Goal: Communication & Community: Answer question/provide support

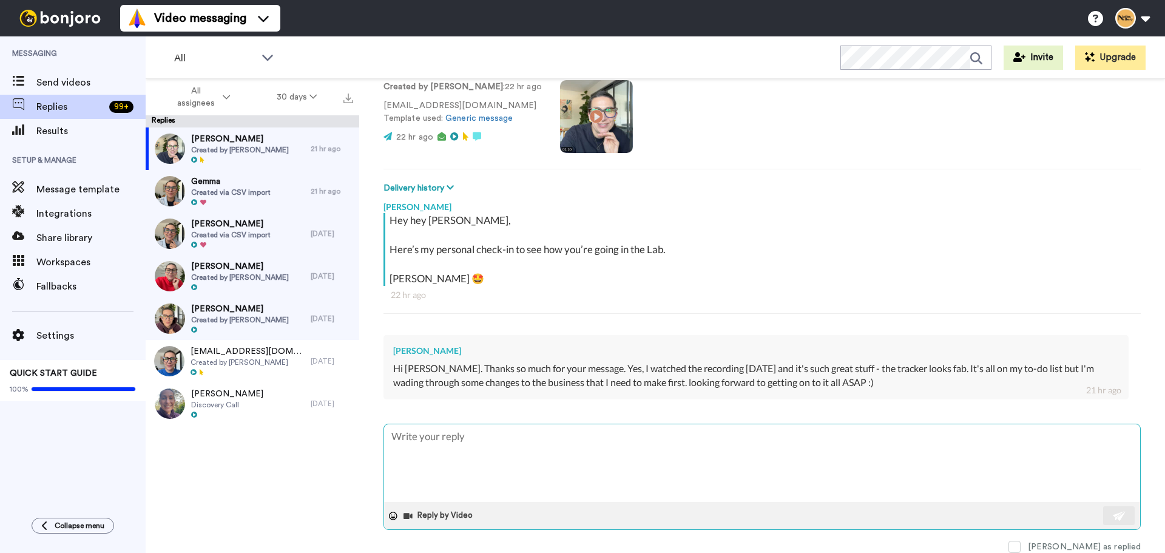
click at [544, 435] on textarea at bounding box center [762, 463] width 756 height 78
type textarea "N"
type textarea "x"
type textarea "No"
type textarea "x"
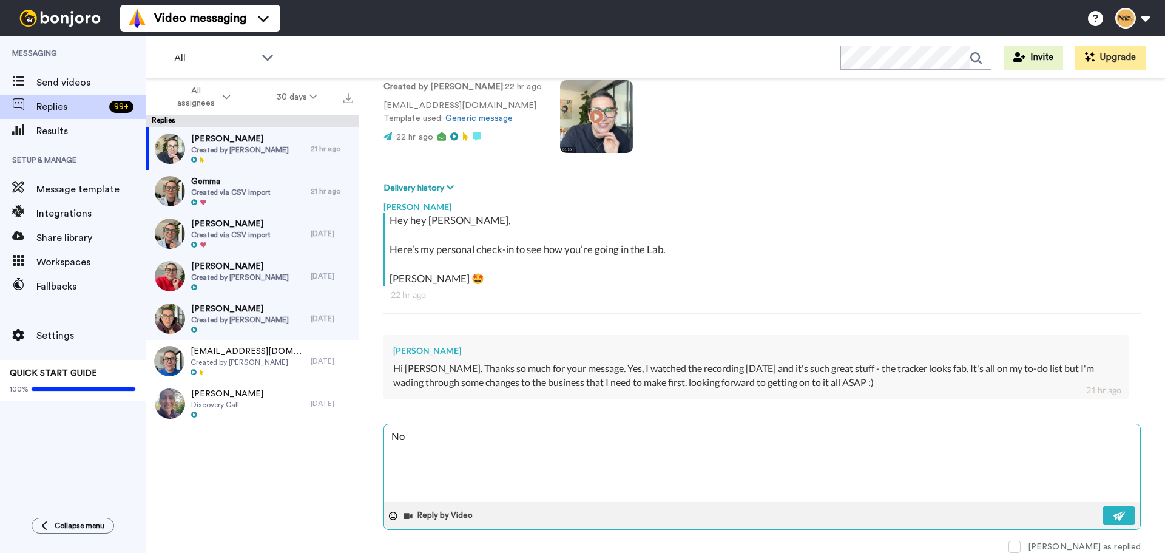
type textarea "No"
type textarea "x"
type textarea "No w"
type textarea "x"
type textarea "No wo"
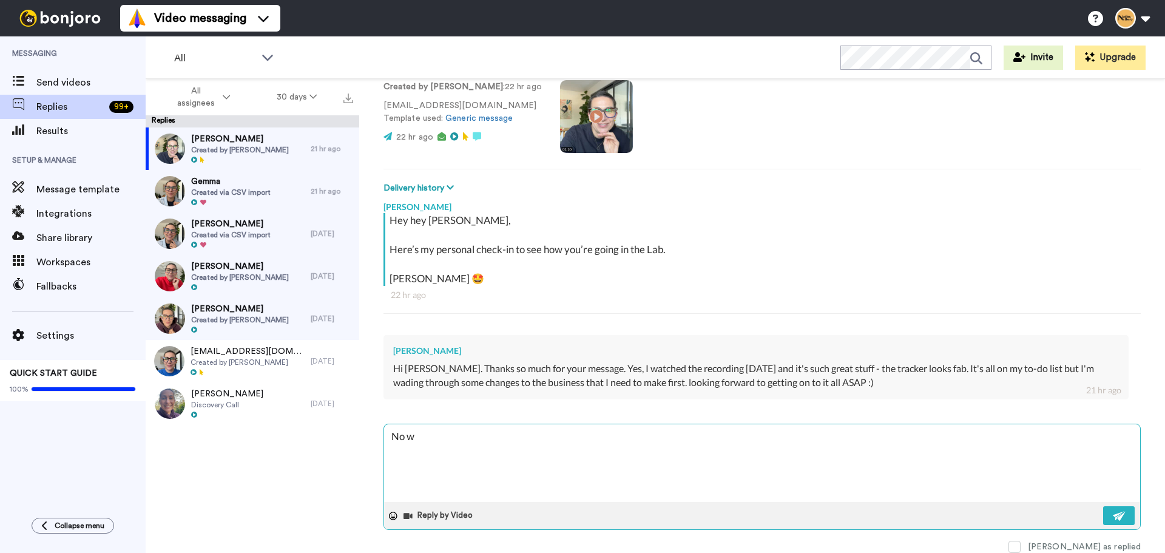
type textarea "x"
type textarea "No wor"
type textarea "x"
type textarea "No wori"
type textarea "x"
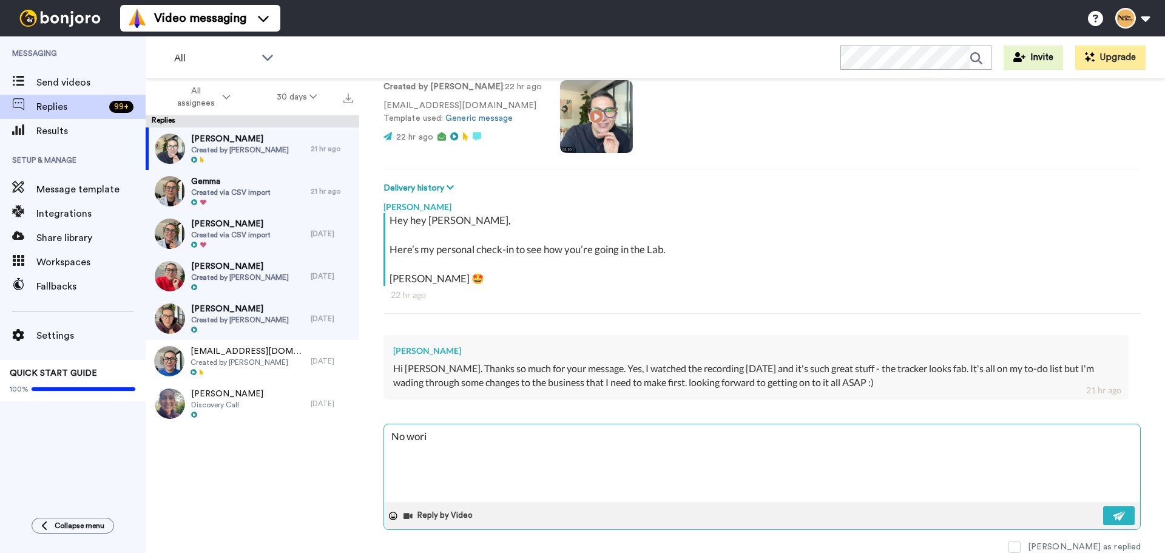
type textarea "No worir"
type textarea "x"
type textarea "No worire"
type textarea "x"
type textarea "No worires"
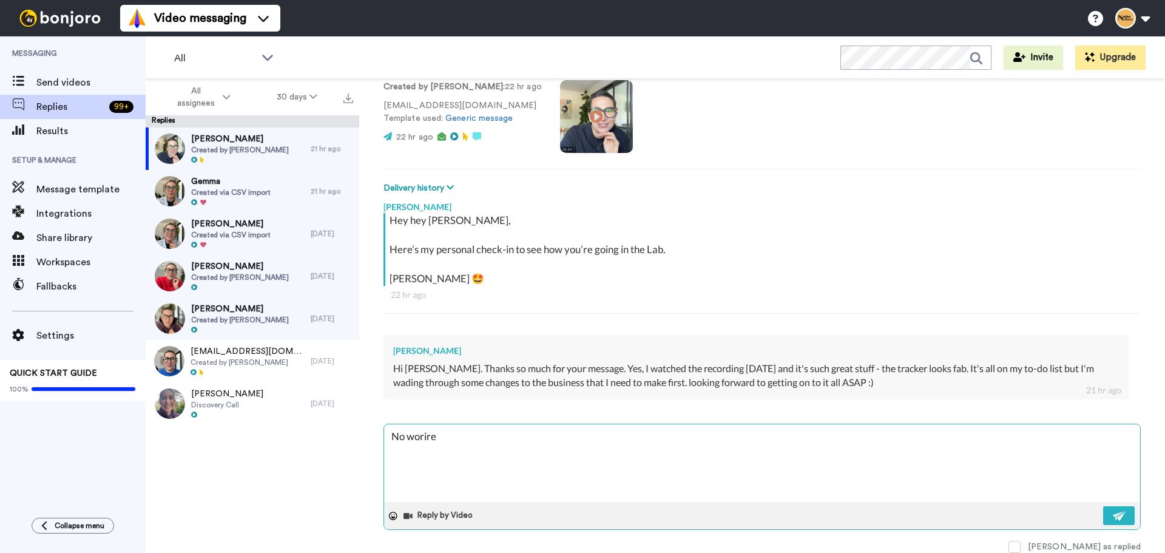
type textarea "x"
type textarea "No worire"
type textarea "x"
type textarea "No worir"
type textarea "x"
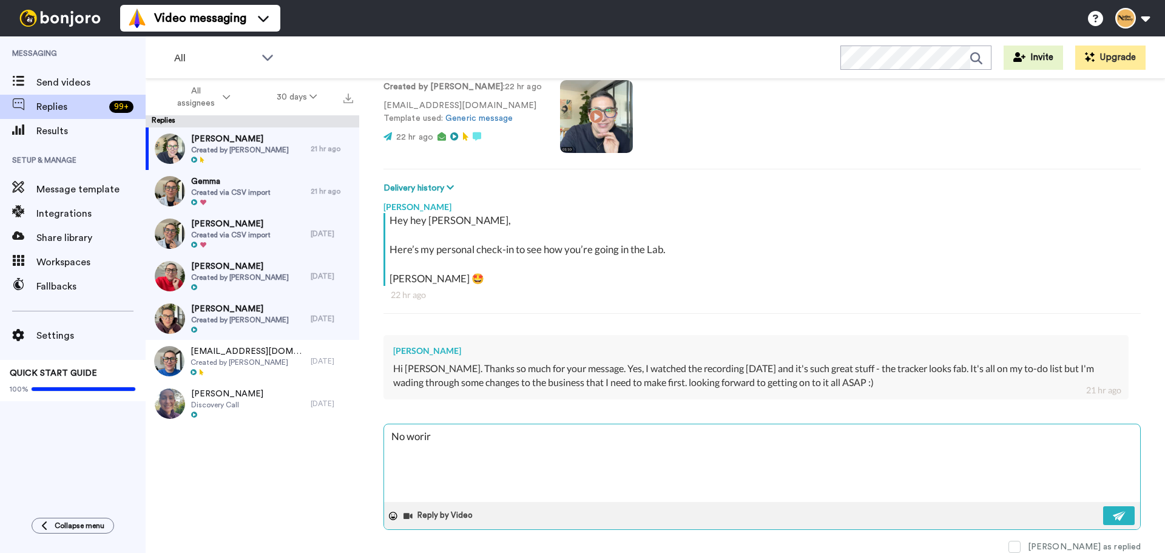
type textarea "No wori"
type textarea "x"
type textarea "No wor"
type textarea "x"
type textarea "No worr"
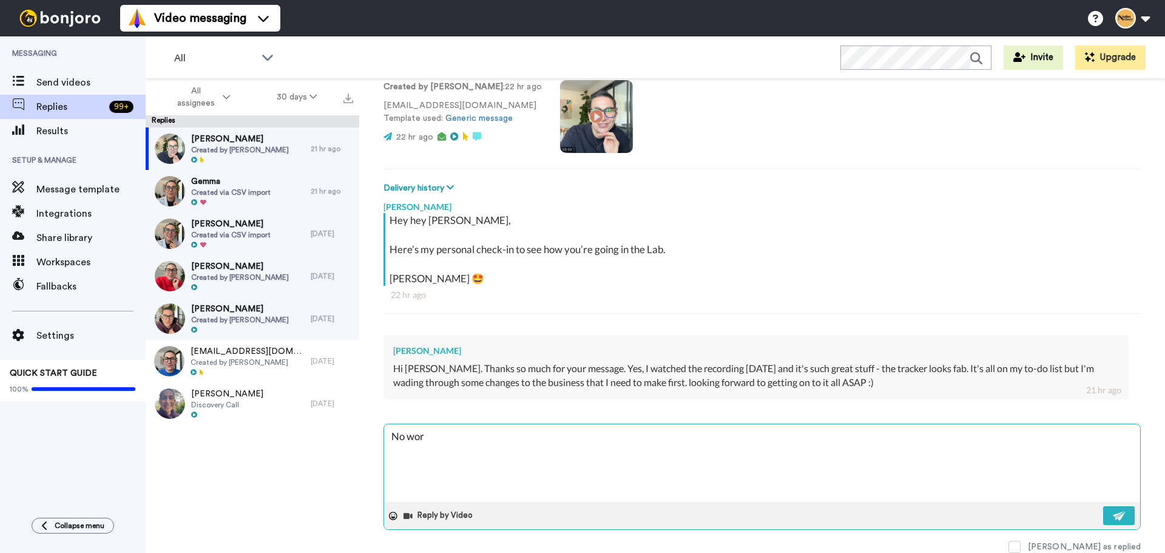
type textarea "x"
type textarea "No worri"
type textarea "x"
type textarea "No worrie"
type textarea "x"
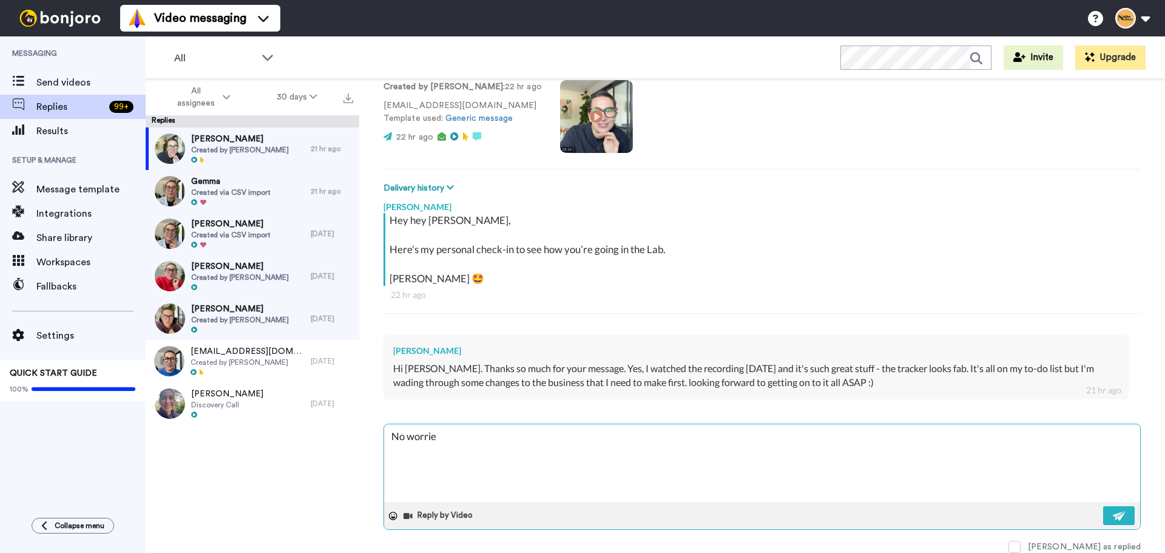
type textarea "No worries"
type textarea "x"
type textarea "No worries"
type textarea "x"
type textarea "No worries a"
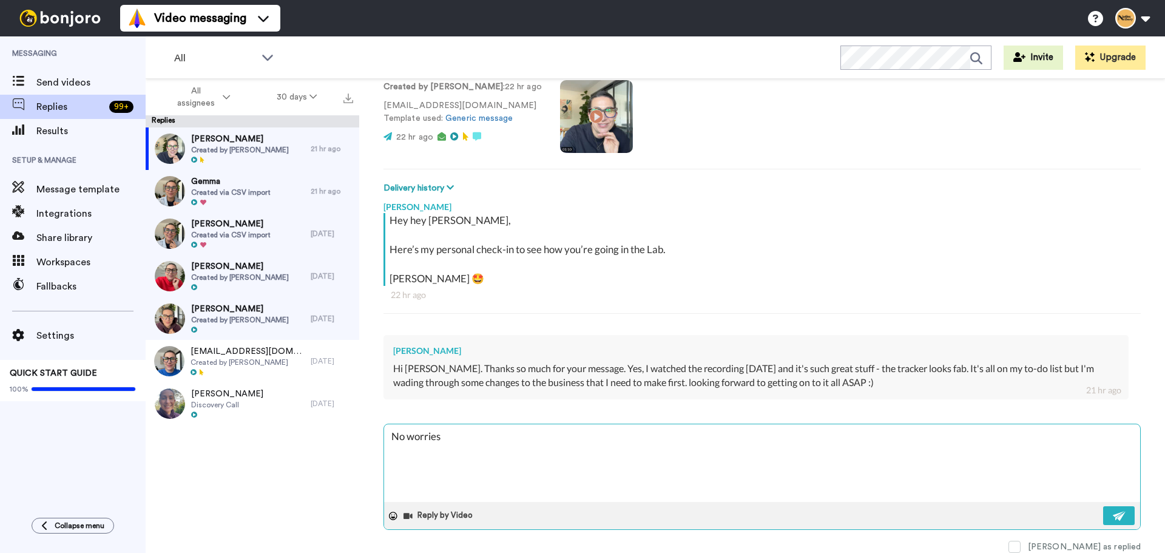
type textarea "x"
type textarea "No worries at"
type textarea "x"
type textarea "No worries at"
type textarea "x"
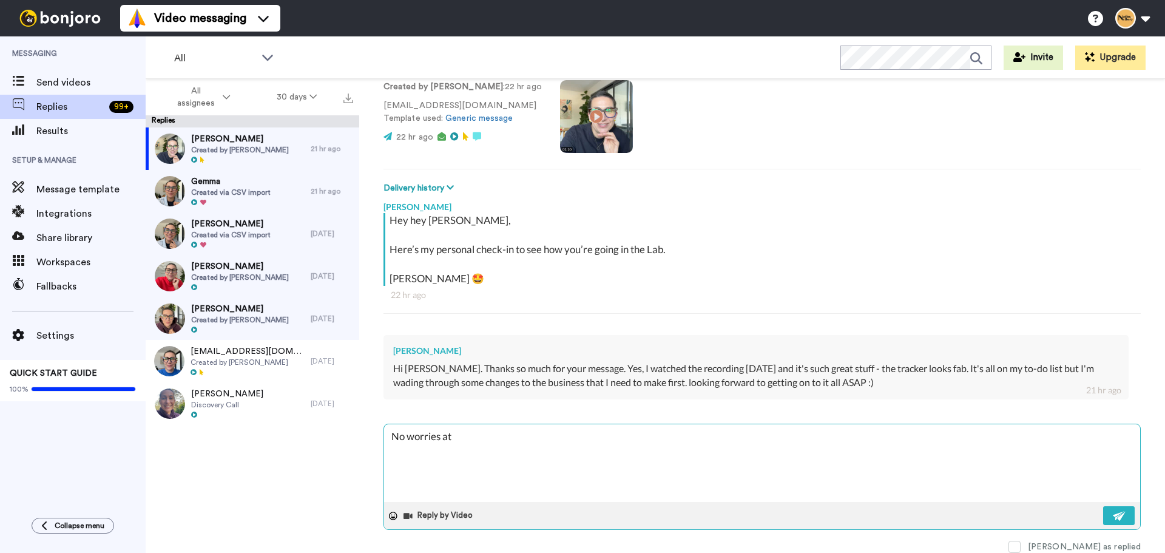
type textarea "No worries at a"
type textarea "x"
type textarea "No worries at al"
type textarea "x"
type textarea "No worries at all"
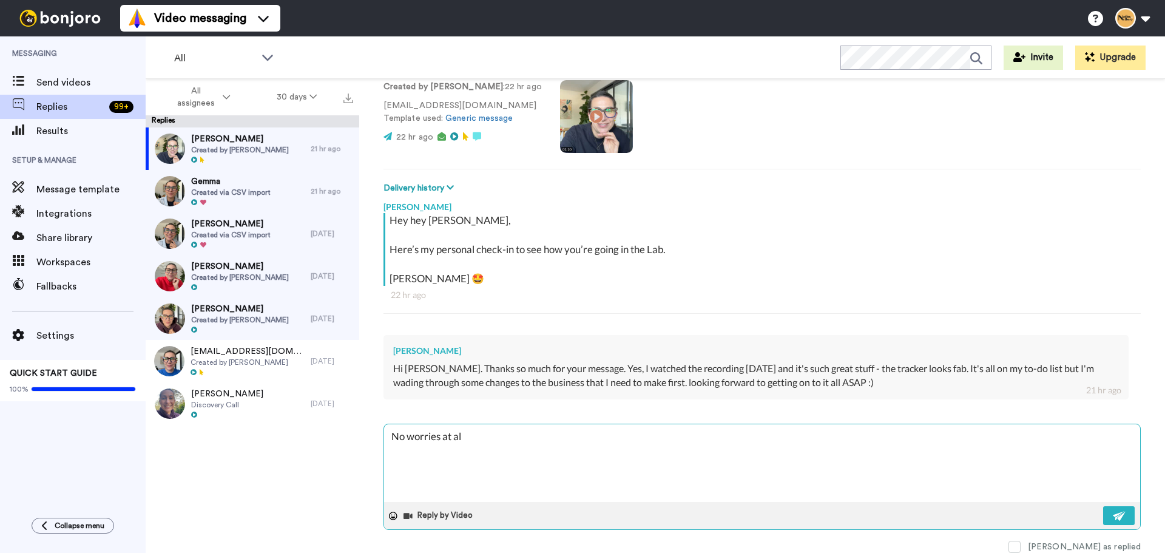
type textarea "x"
type textarea "No worries at all."
type textarea "x"
type textarea "No worries at all."
type textarea "x"
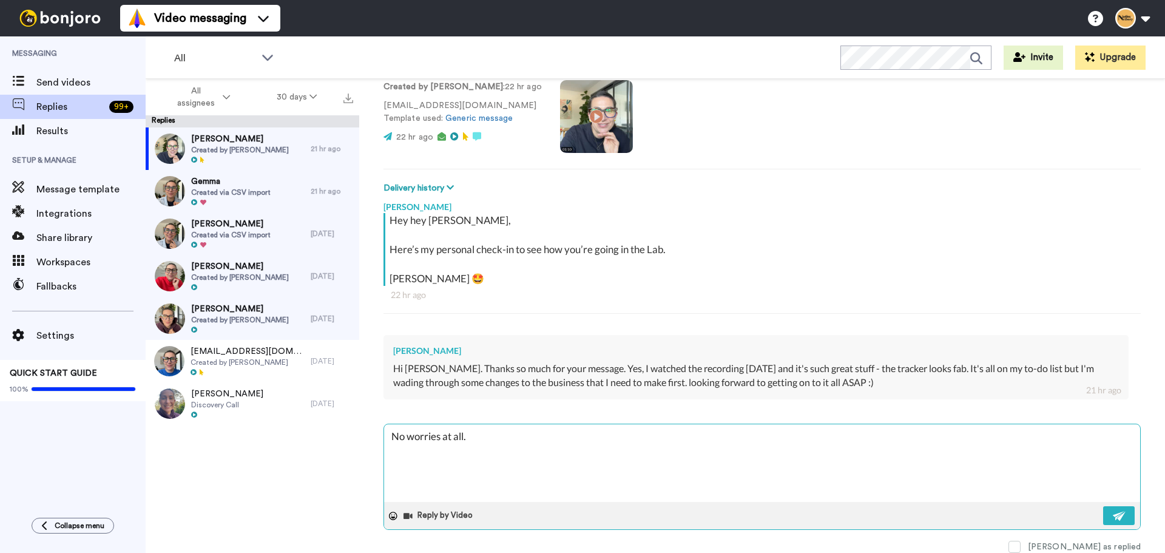
type textarea "No worries at all. J"
type textarea "x"
type textarea "No worries at all. Ju"
type textarea "x"
type textarea "No worries at all. Jus"
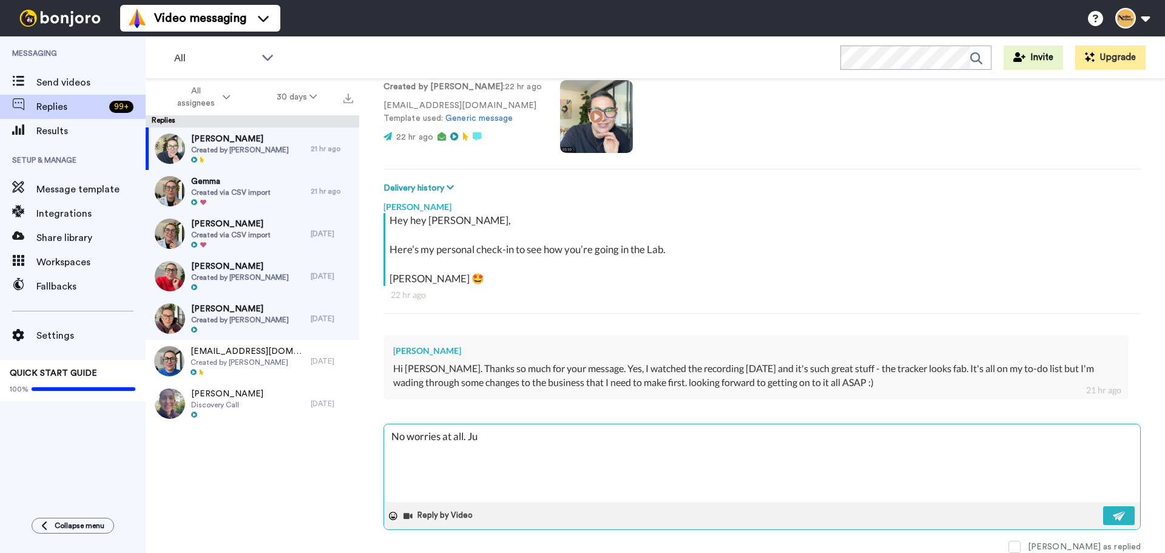
type textarea "x"
type textarea "No worries at all. Just"
type textarea "x"
type textarea "No worries at all. Just"
type textarea "x"
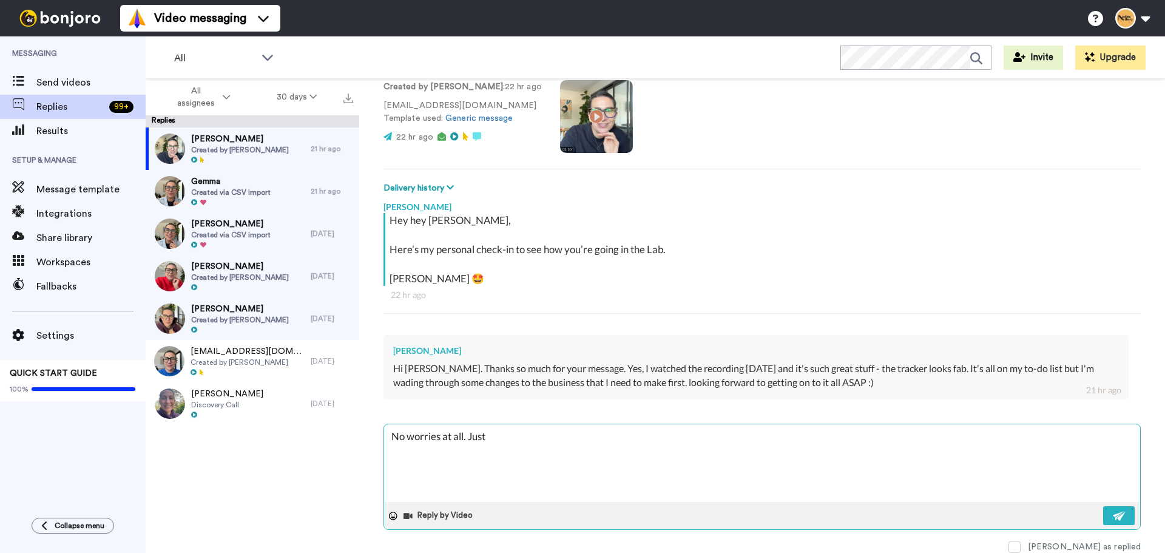
type textarea "No worries at all. Just w"
type textarea "x"
type textarea "No worries at all. Just wa"
type textarea "x"
type textarea "No worries at all. Just wan"
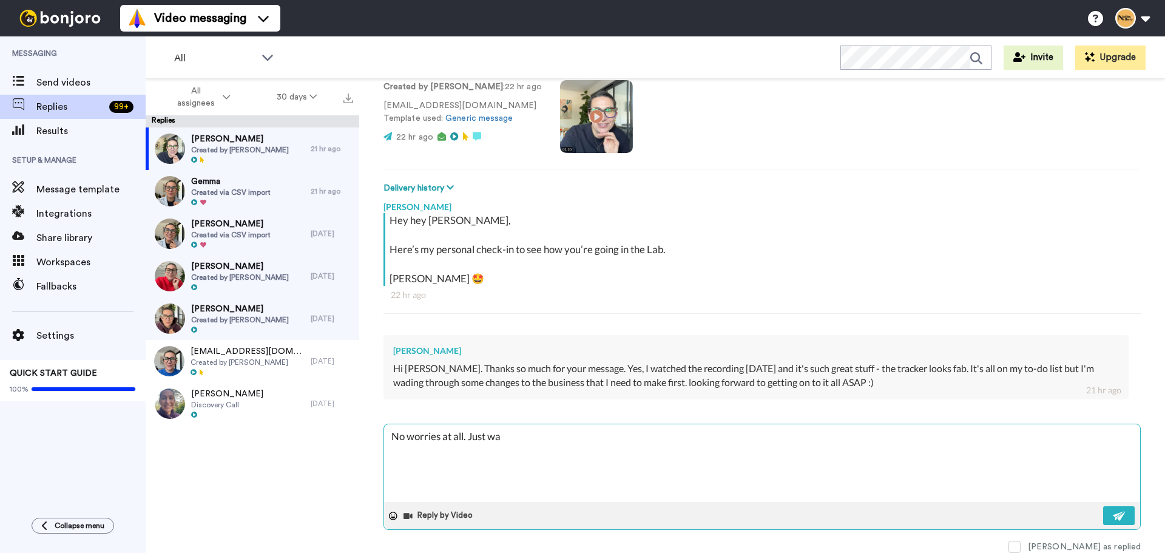
type textarea "x"
type textarea "No worries at all. Just want"
type textarea "x"
type textarea "No worries at all. Just wante"
type textarea "x"
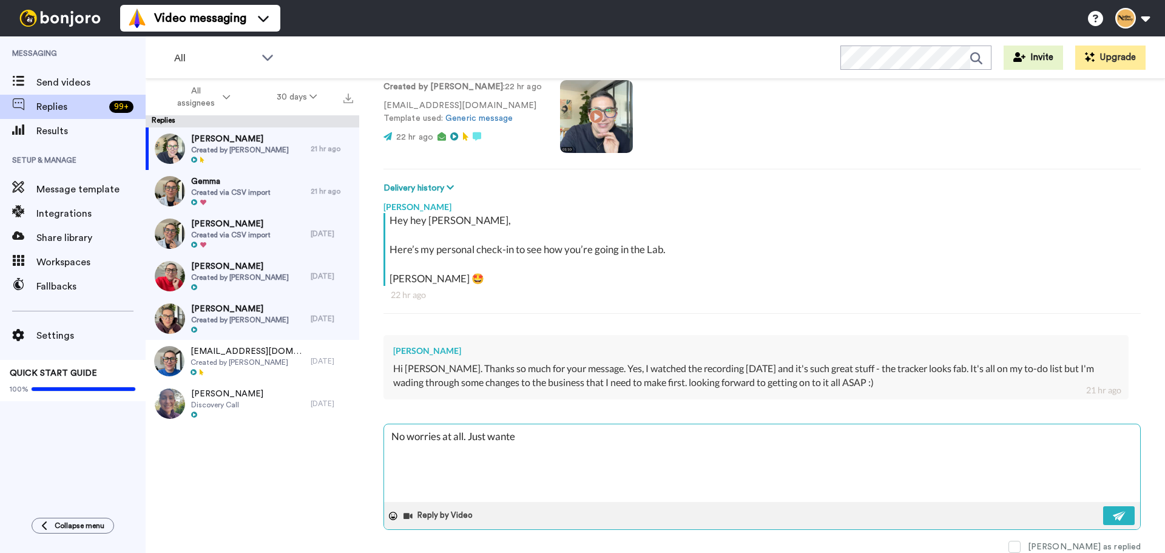
type textarea "No worries at all. Just wanted"
type textarea "x"
type textarea "No worries at all. Just wanted"
type textarea "x"
type textarea "No worries at all. Just wanted t"
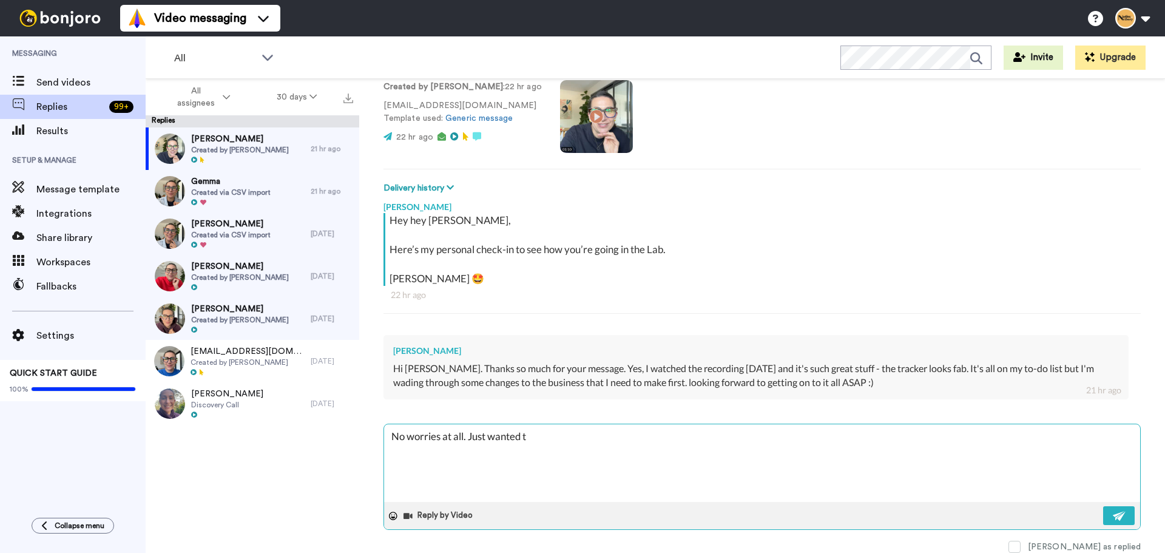
type textarea "x"
type textarea "No worries at all. Just wanted to"
type textarea "x"
type textarea "No worries at all. Just wanted to"
type textarea "x"
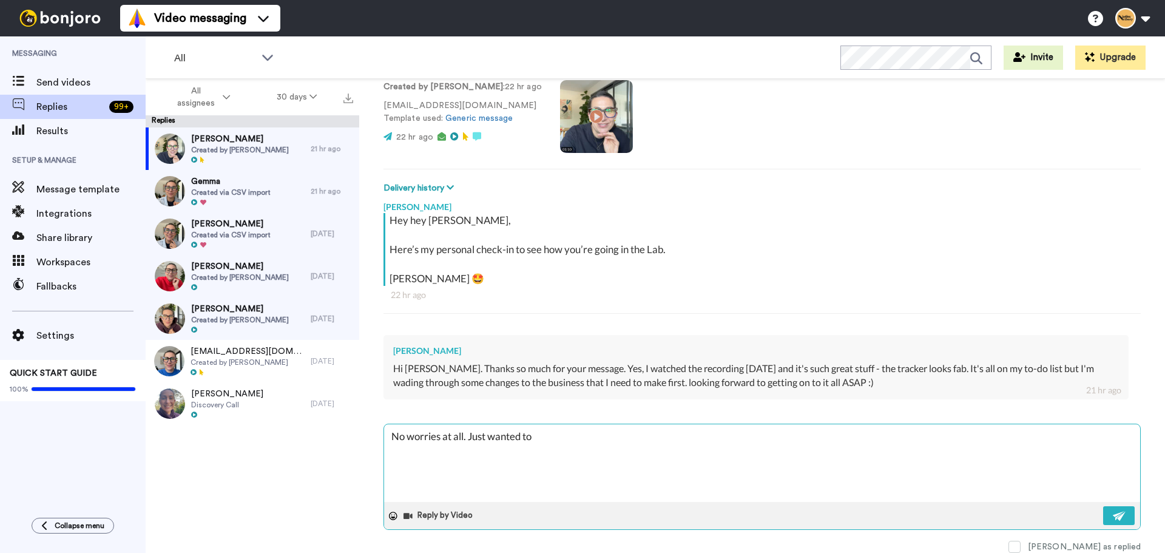
type textarea "No worries at all. Just wanted to c"
type textarea "x"
type textarea "No worries at all. Just wanted to ch"
type textarea "x"
type textarea "No worries at all. Just wanted to che"
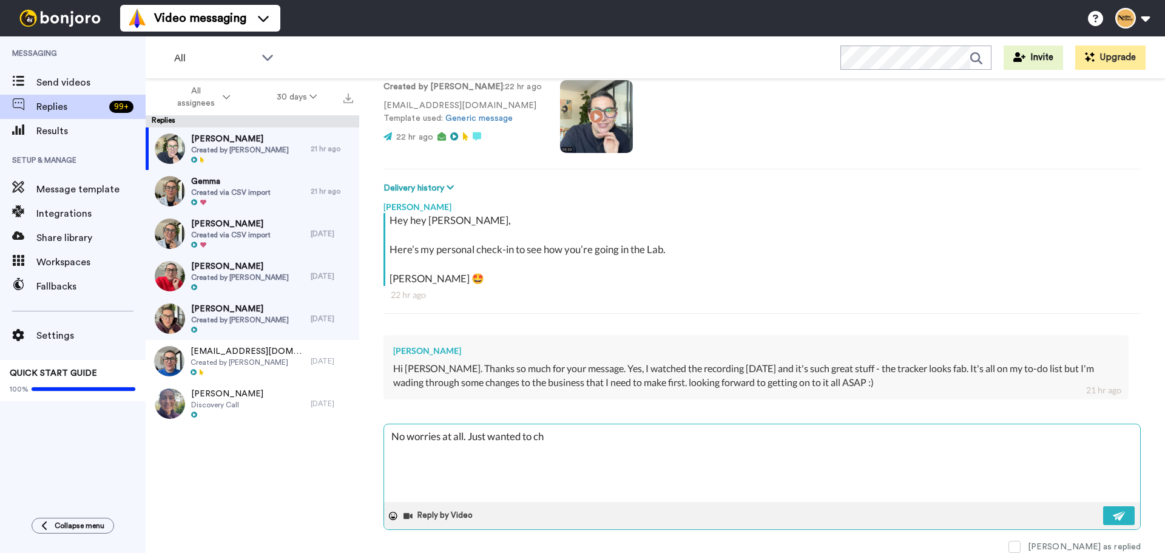
type textarea "x"
type textarea "No worries at all. Just wanted to chec"
type textarea "x"
type textarea "No worries at all. Just wanted to check"
type textarea "x"
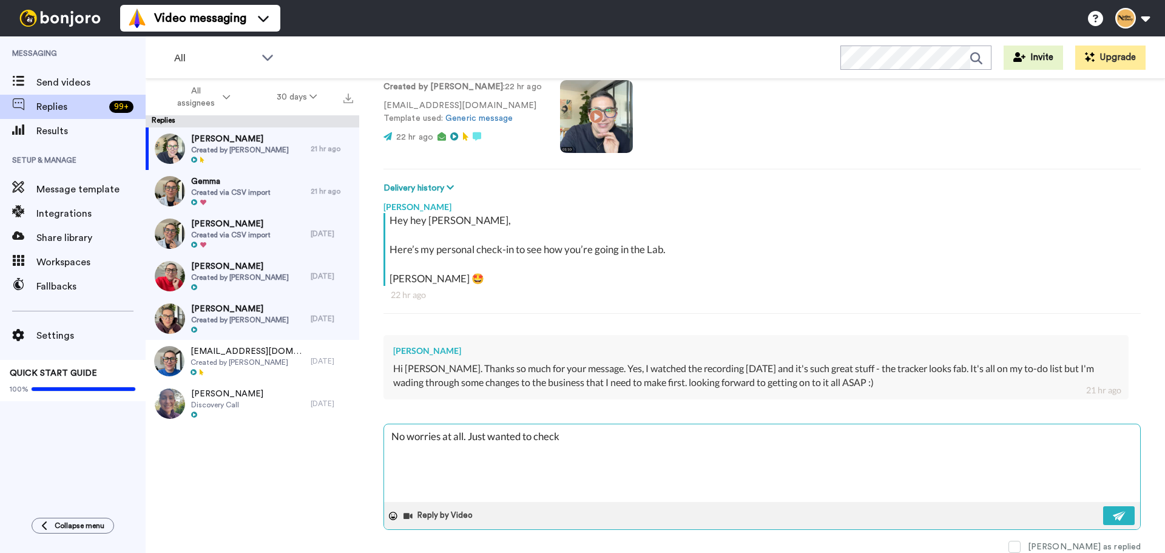
type textarea "No worries at all. Just wanted to check"
type textarea "x"
type textarea "No worries at all. Just wanted to check i"
type textarea "x"
type textarea "No worries at all. Just wanted to check in"
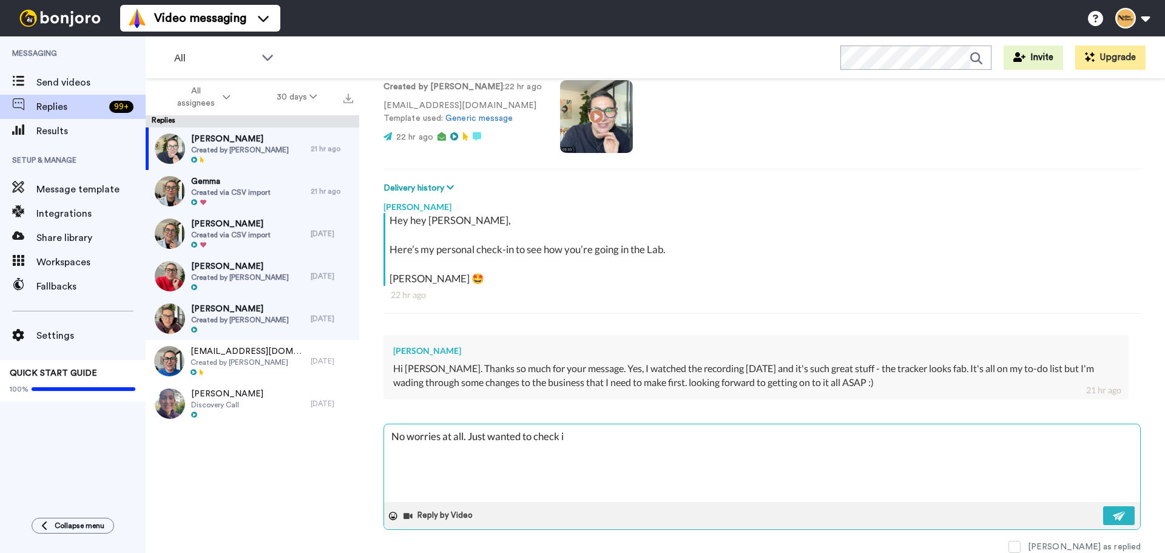
type textarea "x"
type textarea "No worries at all. Just wanted to check in"
type textarea "x"
type textarea "No worries at all. Just wanted to check in w"
type textarea "x"
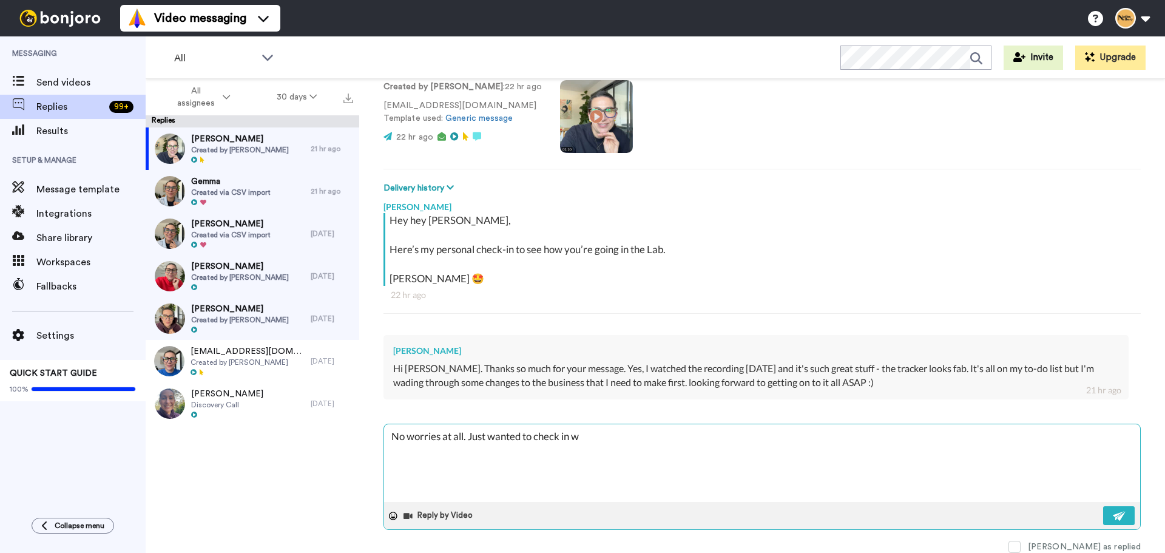
type textarea "No worries at all. Just wanted to check in wi"
type textarea "x"
type textarea "No worries at all. Just wanted to check in wit"
type textarea "x"
type textarea "No worries at all. Just wanted to check in with"
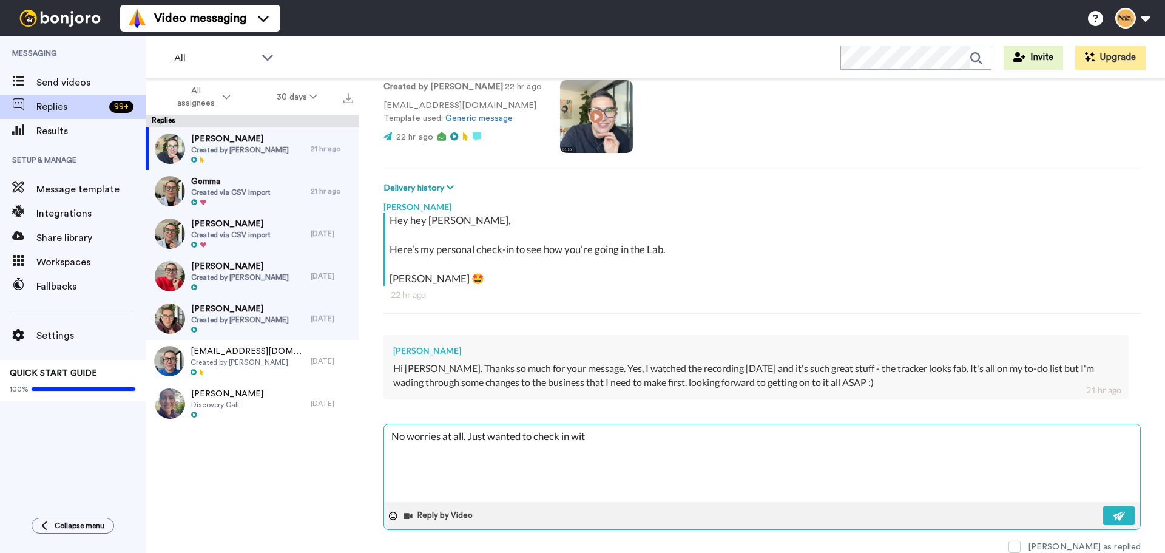
type textarea "x"
type textarea "No worries at all. Just wanted to check in with"
type textarea "x"
type textarea "No worries at all. Just wanted to check in with y"
type textarea "x"
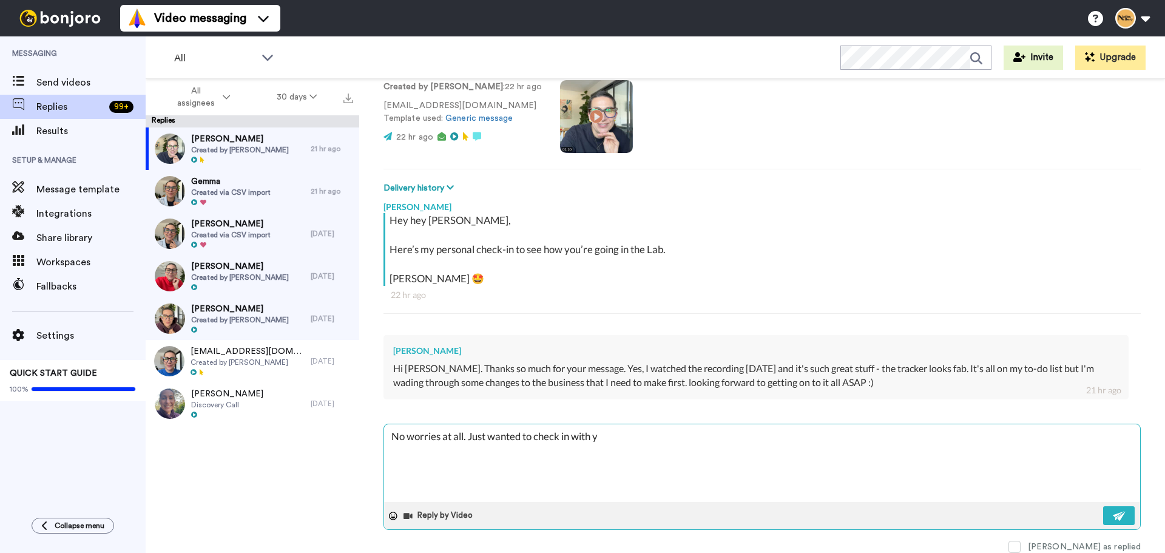
type textarea "No worries at all. Just wanted to check in with yo"
type textarea "x"
type textarea "No worries at all. Just wanted to check in with you"
type textarea "x"
type textarea "No worries at all. Just wanted to check in with you,"
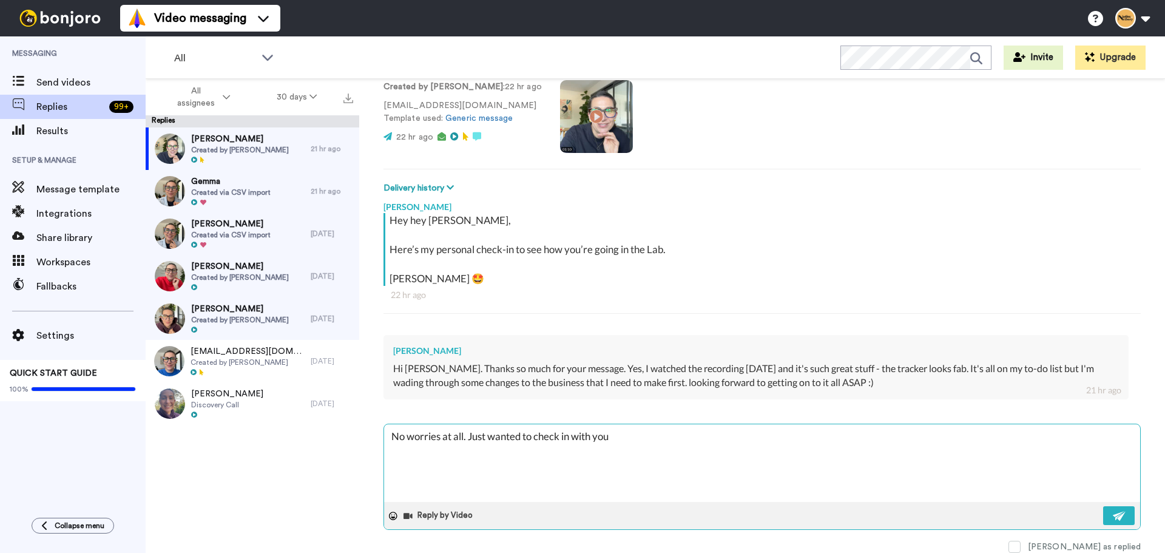
type textarea "x"
type textarea "No worries at all. Just wanted to check in with you,"
type textarea "x"
type textarea "No worries at all. Just wanted to check in with you, s"
type textarea "x"
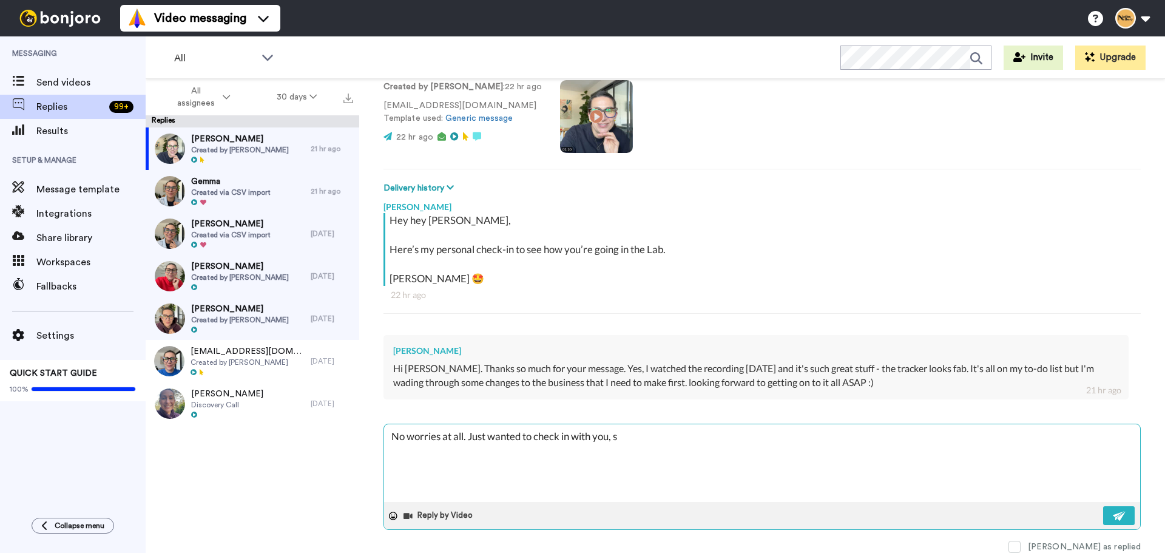
type textarea "No worries at all. Just wanted to check in with you, se"
type textarea "x"
type textarea "No worries at all. Just wanted to check in with you, see"
type textarea "x"
type textarea "No worries at all. Just wanted to check in with you, see"
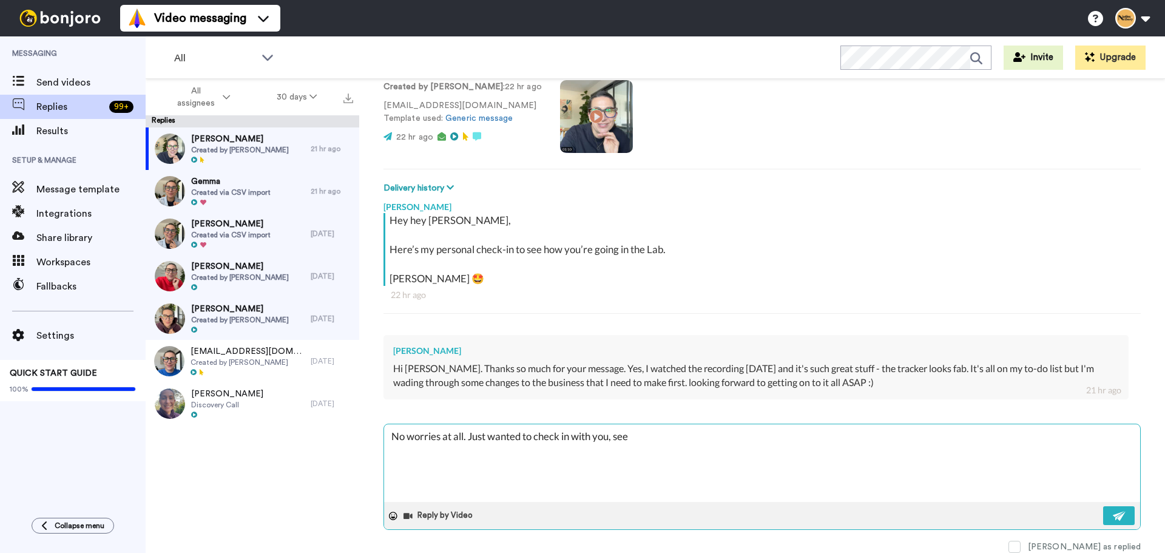
type textarea "x"
type textarea "No worries at all. Just wanted to check in with you, see t"
type textarea "x"
type textarea "No worries at all. Just wanted to check in with you, see th"
type textarea "x"
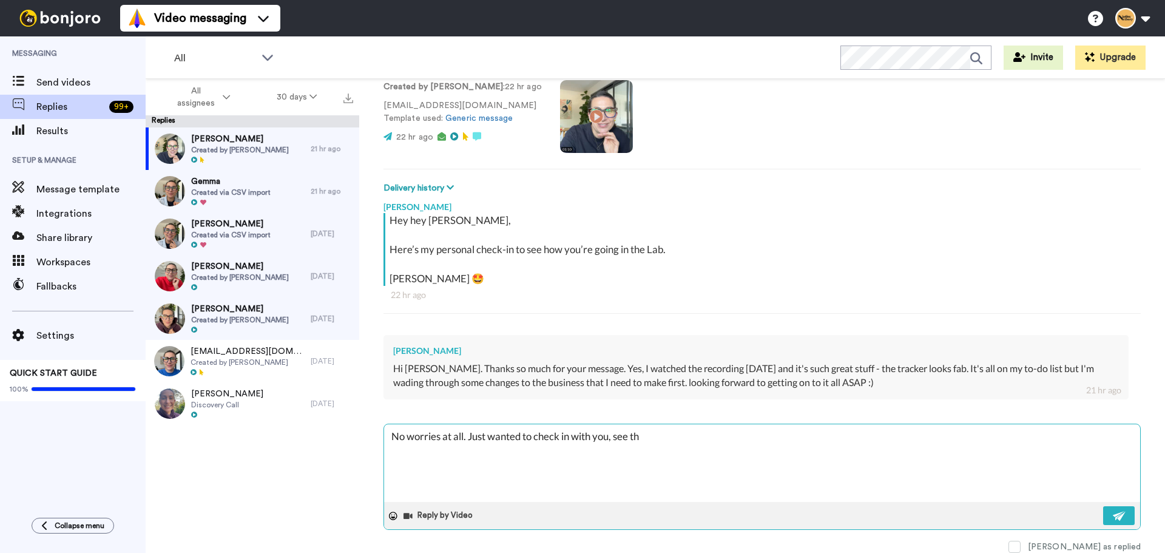
type textarea "No worries at all. Just wanted to check in with you, see tha"
type textarea "x"
type textarea "No worries at all. Just wanted to check in with you, see that"
type textarea "x"
type textarea "No worries at all. Just wanted to check in with you, see that"
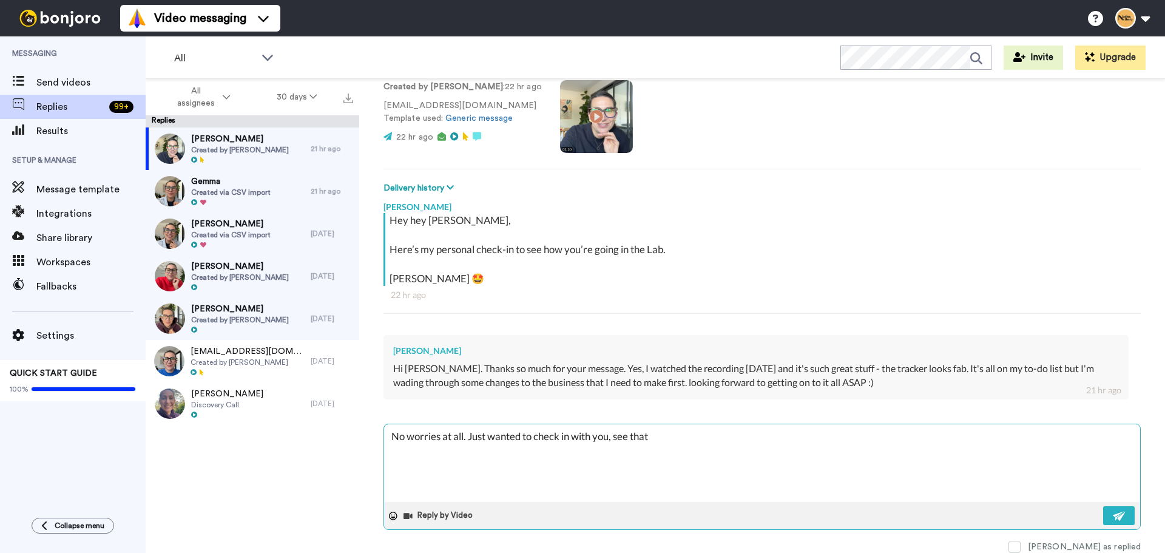
type textarea "x"
type textarea "No worries at all. Just wanted to check in with you, see that y"
type textarea "x"
type textarea "No worries at all. Just wanted to check in with you, see that yo"
type textarea "x"
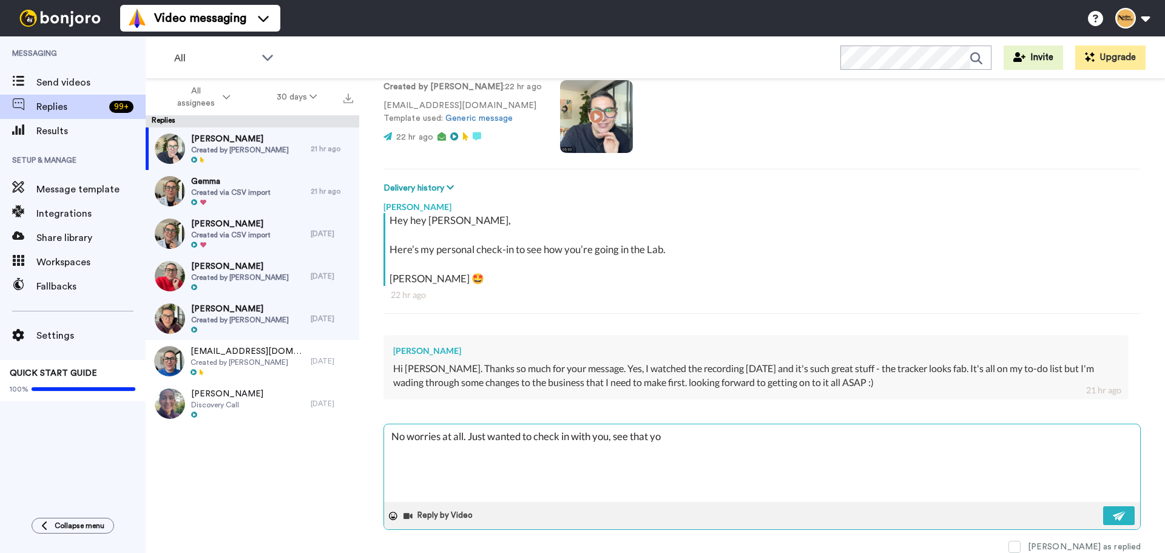
type textarea "No worries at all. Just wanted to check in with you, see that you"
type textarea "x"
type textarea "No worries at all. Just wanted to check in with you, see that you'"
type textarea "x"
type textarea "No worries at all. Just wanted to check in with you, see that you'r"
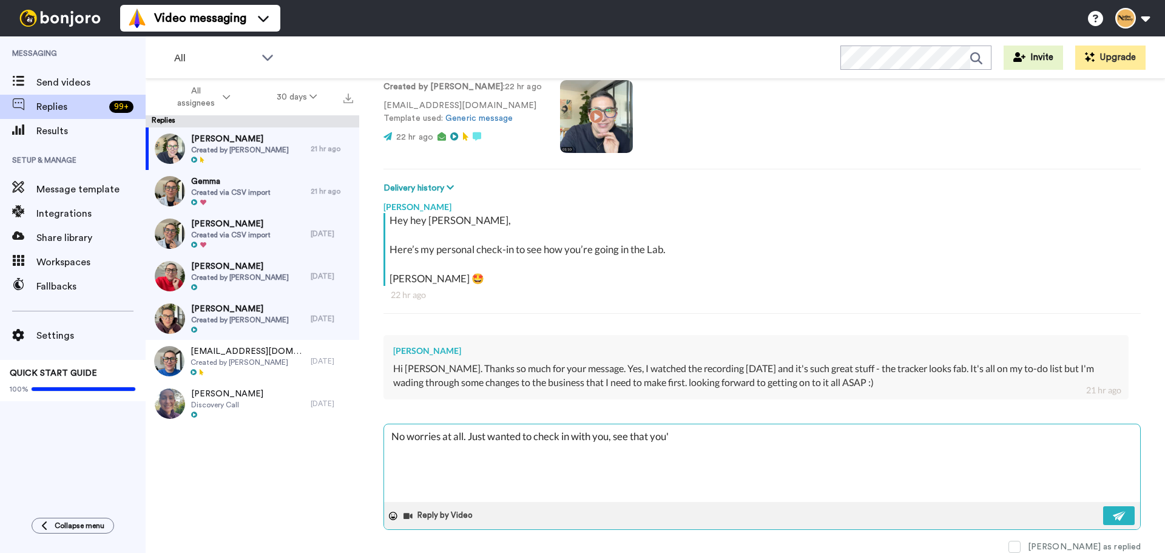
type textarea "x"
type textarea "No worries at all. Just wanted to check in with you, see that you're"
type textarea "x"
type textarea "No worries at all. Just wanted to check in with you, see that you're"
type textarea "x"
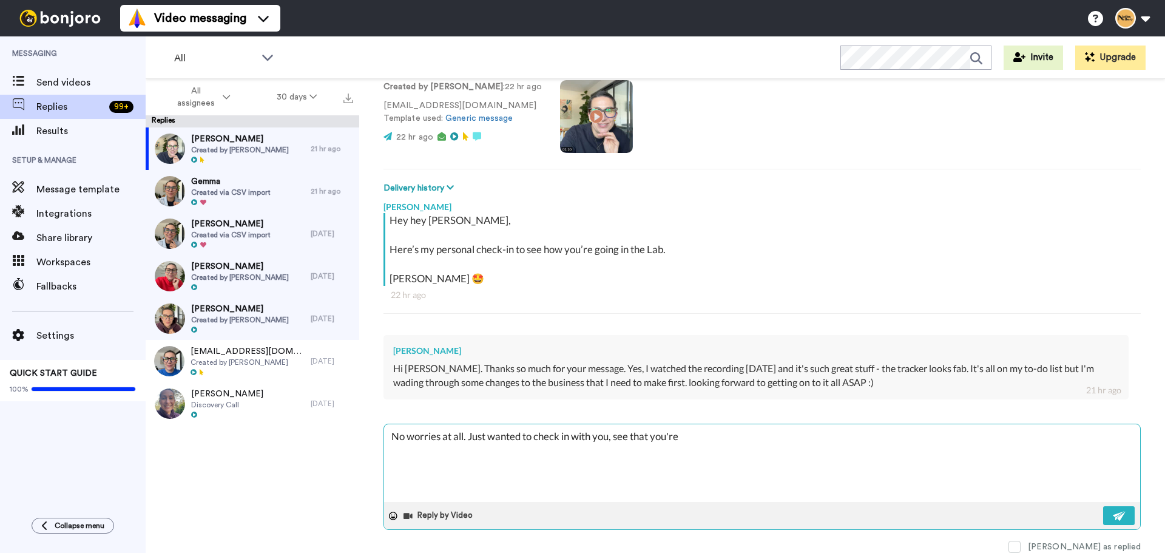
type textarea "No worries at all. Just wanted to check in with you, see that you're o"
type textarea "x"
type textarea "No worries at all. Just wanted to check in with you, see that you're on"
type textarea "x"
type textarea "No worries at all. Just wanted to check in with you, see that you're on"
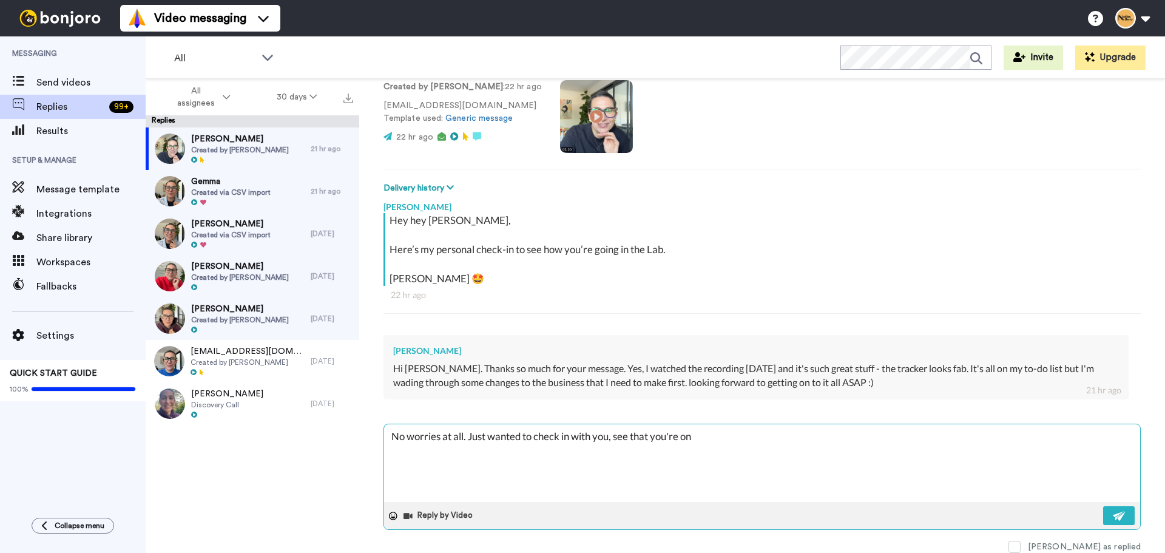
type textarea "x"
type textarea "No worries at all. Just wanted to check in with you, see that you're on t"
type textarea "x"
type textarea "No worries at all. Just wanted to check in with you, see that you're on tr"
type textarea "x"
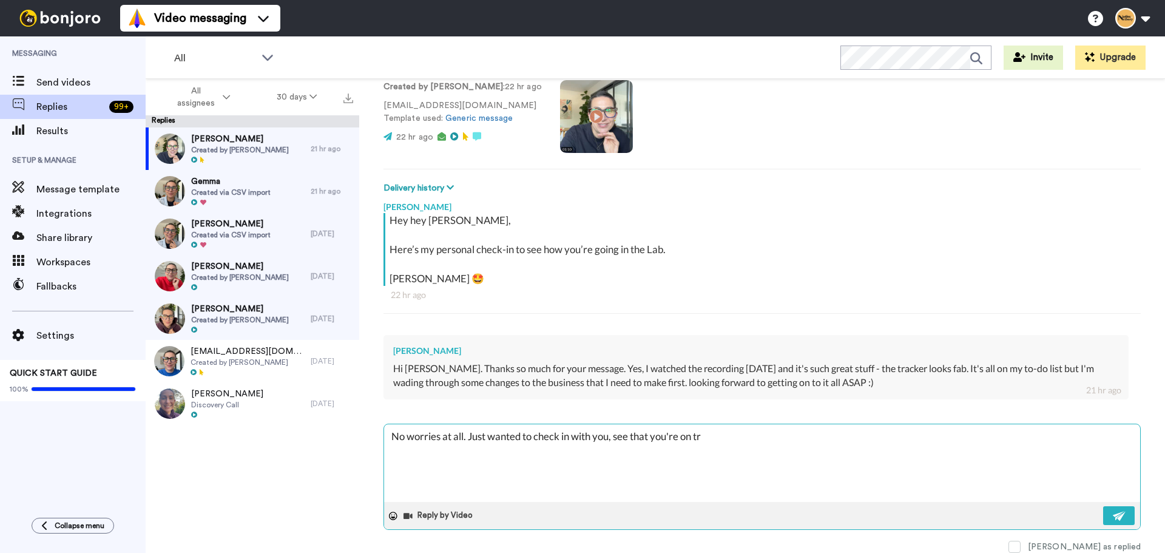
type textarea "No worries at all. Just wanted to check in with you, see that you're on tra"
type textarea "x"
type textarea "No worries at all. Just wanted to check in with you, see that you're on trac"
type textarea "x"
type textarea "No worries at all. Just wanted to check in with you, see that you're on track"
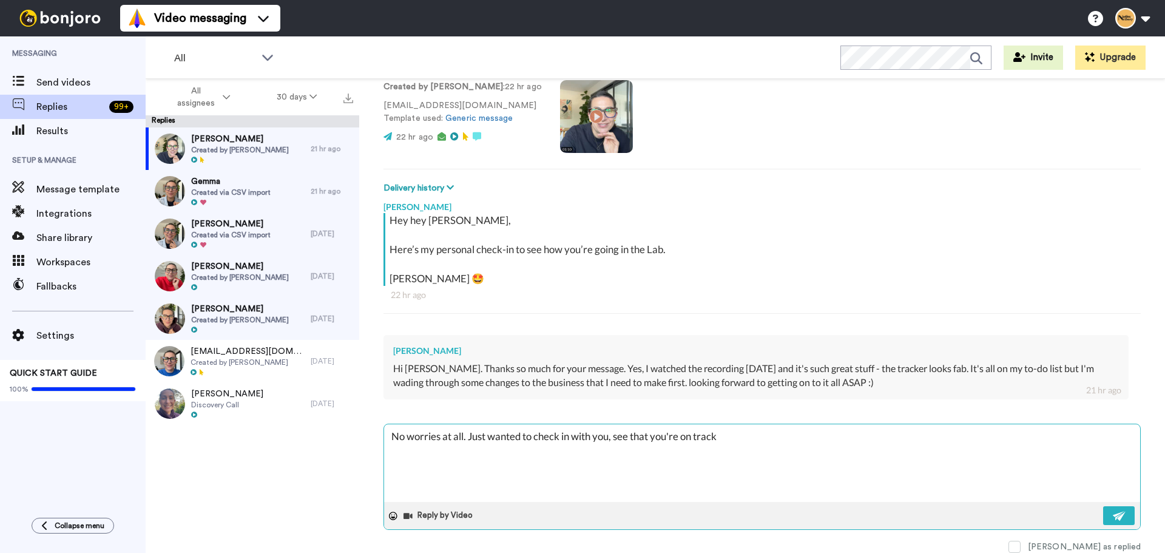
type textarea "x"
type textarea "No worries at all. Just wanted to check in with you, see that you're on track"
type textarea "x"
type textarea "No worries at all. Just wanted to check in with you, see that you're on track ("
type textarea "x"
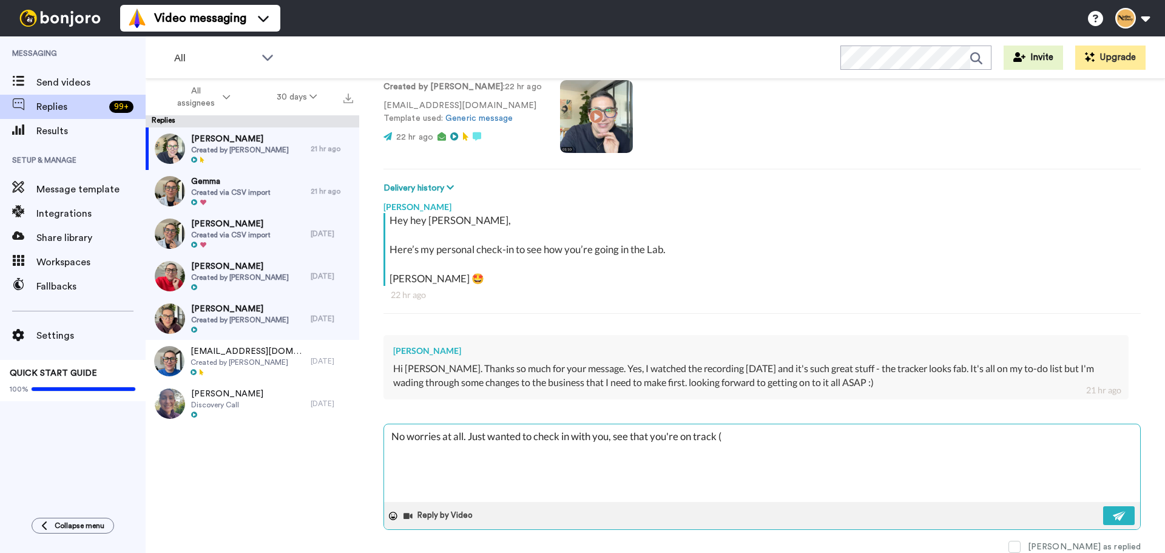
type textarea "No worries at all. Just wanted to check in with you, see that you're on track (o"
type textarea "x"
type textarea "No worries at all. Just wanted to check in with you, see that you're on track (…"
type textarea "x"
type textarea "No worries at all. Just wanted to check in with you, see that you're on track (…"
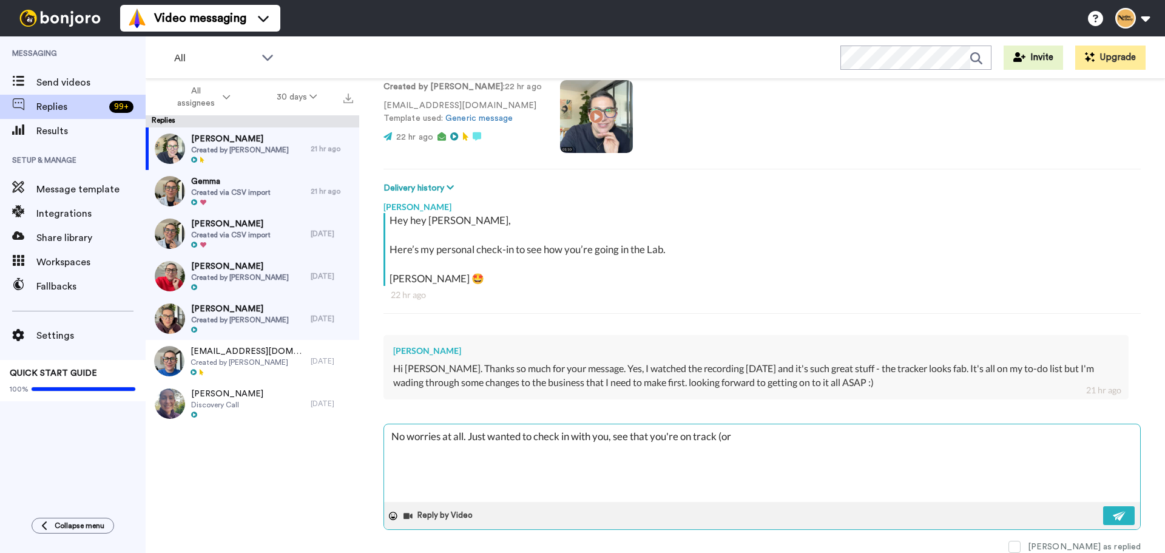
type textarea "x"
type textarea "No worries at all. Just wanted to check in with you, see that you're on track (…"
type textarea "x"
type textarea "No worries at all. Just wanted to check in with you, see that you're on track (…"
type textarea "x"
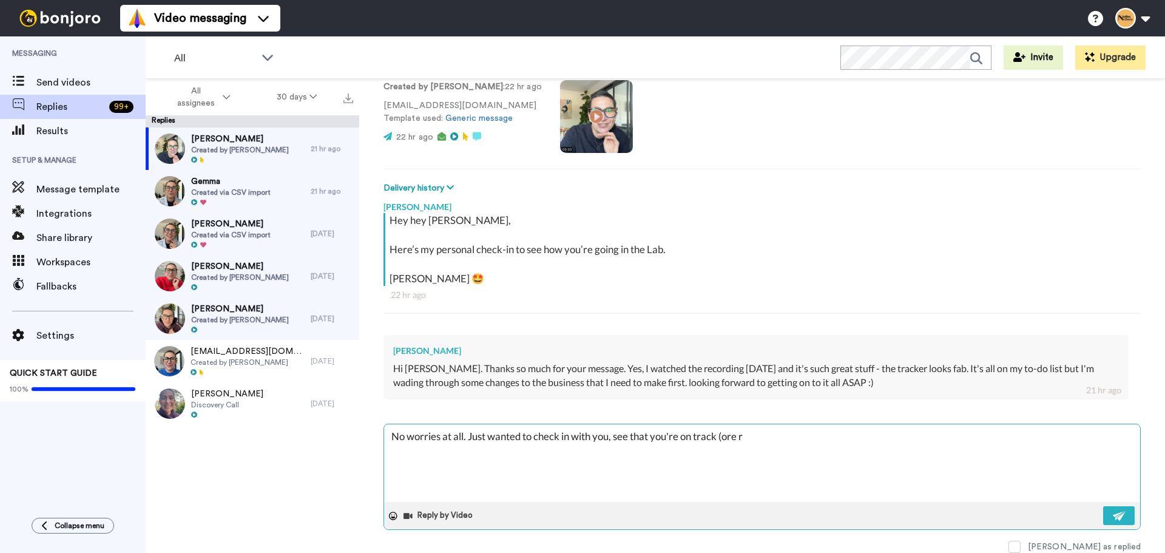
type textarea "No worries at all. Just wanted to check in with you, see that you're on track (…"
type textarea "x"
type textarea "No worries at all. Just wanted to check in with you, see that you're on track (…"
type textarea "x"
type textarea "No worries at all. Just wanted to check in with you, see that you're on track (…"
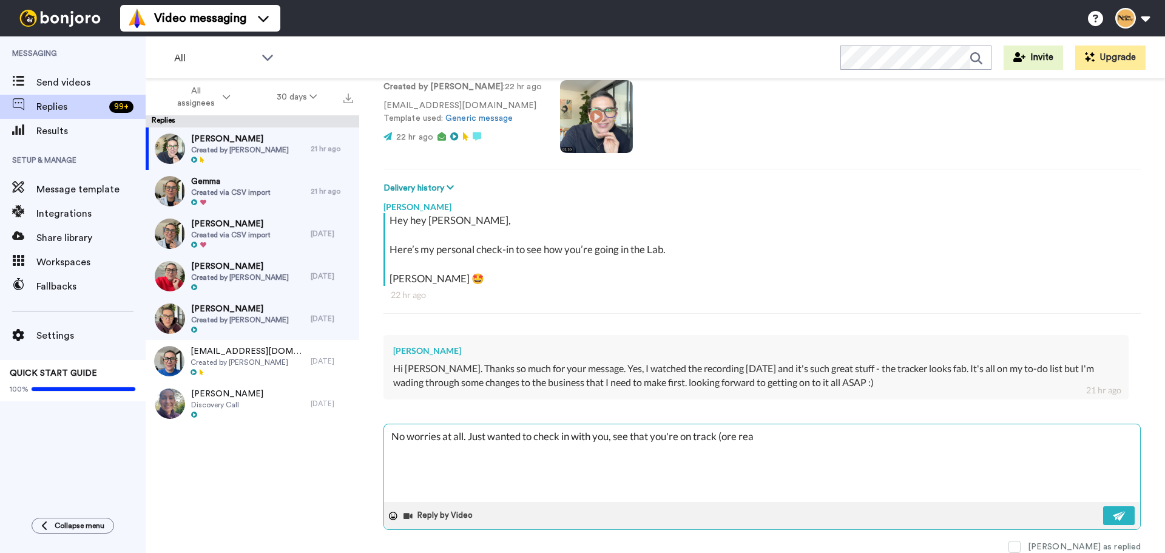
type textarea "x"
type textarea "No worries at all. Just wanted to check in with you, see that you're on track (…"
type textarea "x"
type textarea "No worries at all. Just wanted to check in with you, see that you're on track (…"
type textarea "x"
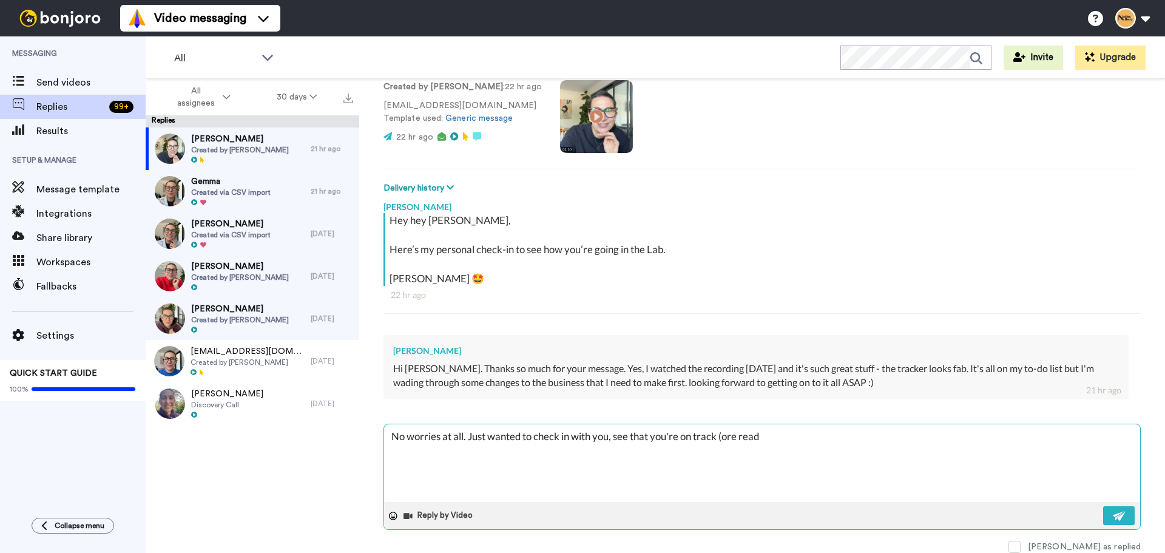
type textarea "No worries at all. Just wanted to check in with you, see that you're on track (…"
type textarea "x"
type textarea "No worries at all. Just wanted to check in with you, see that you're on track (…"
type textarea "x"
type textarea "No worries at all. Just wanted to check in with you, see that you're on track (…"
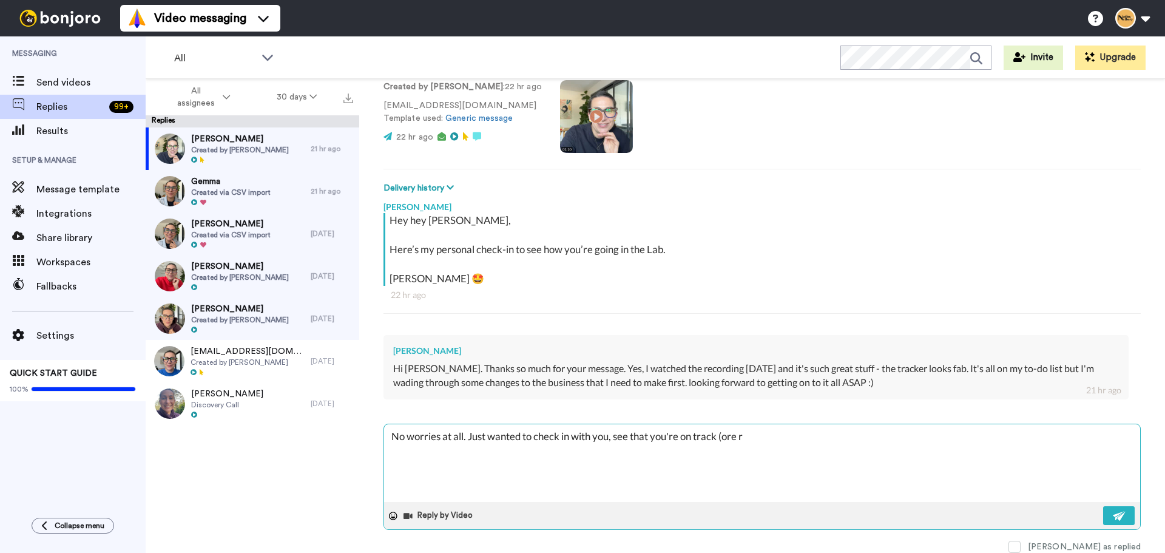
type textarea "x"
click at [1113, 512] on img at bounding box center [1119, 516] width 13 height 10
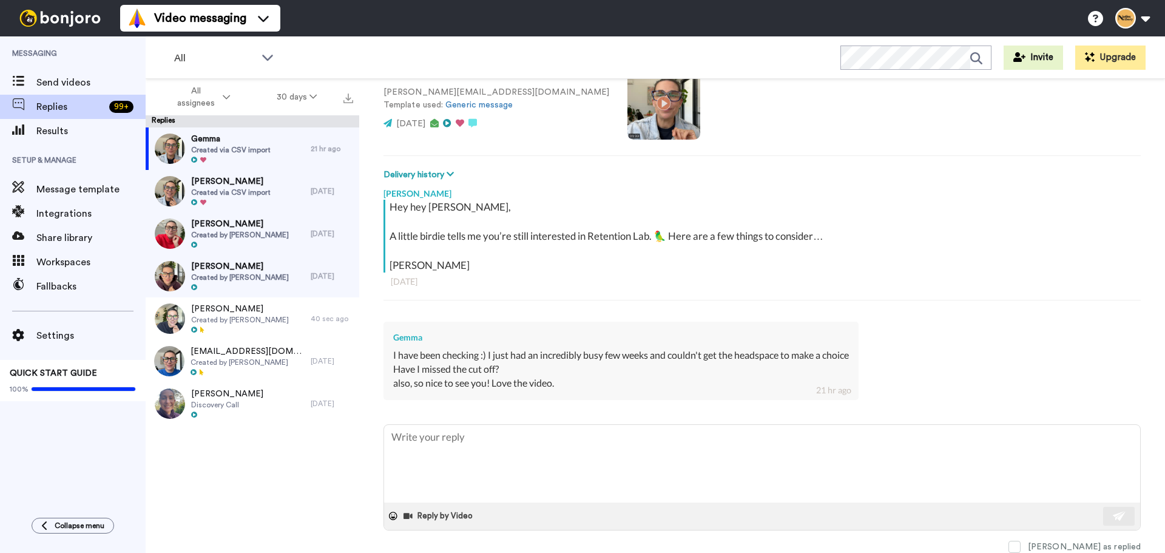
type textarea "H"
type textarea "x"
type textarea "He"
type textarea "x"
type textarea "Hey"
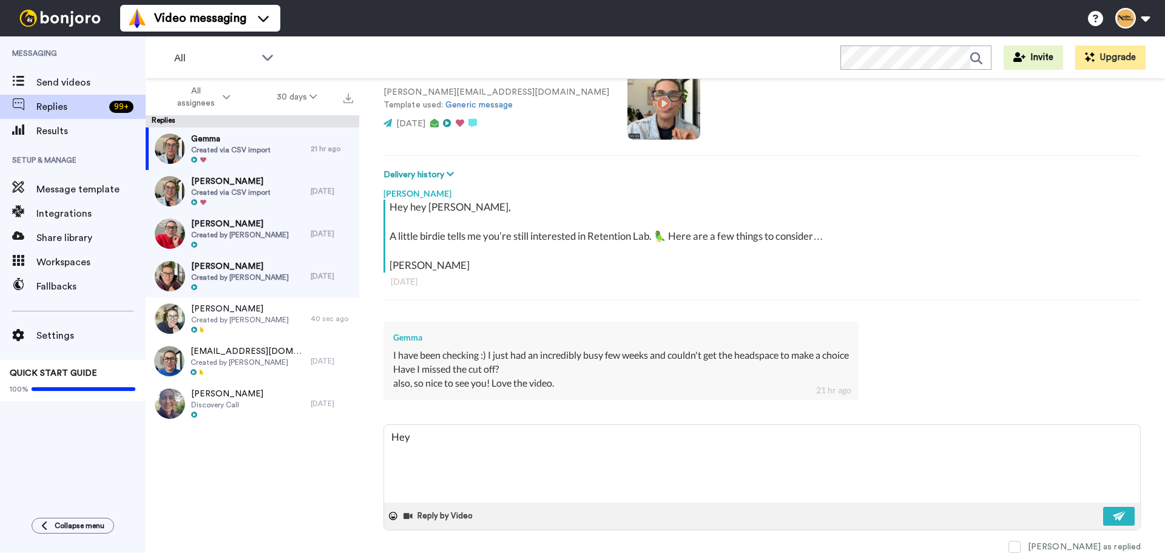
type textarea "x"
type textarea "Hey"
type textarea "x"
type textarea "Hey G"
type textarea "x"
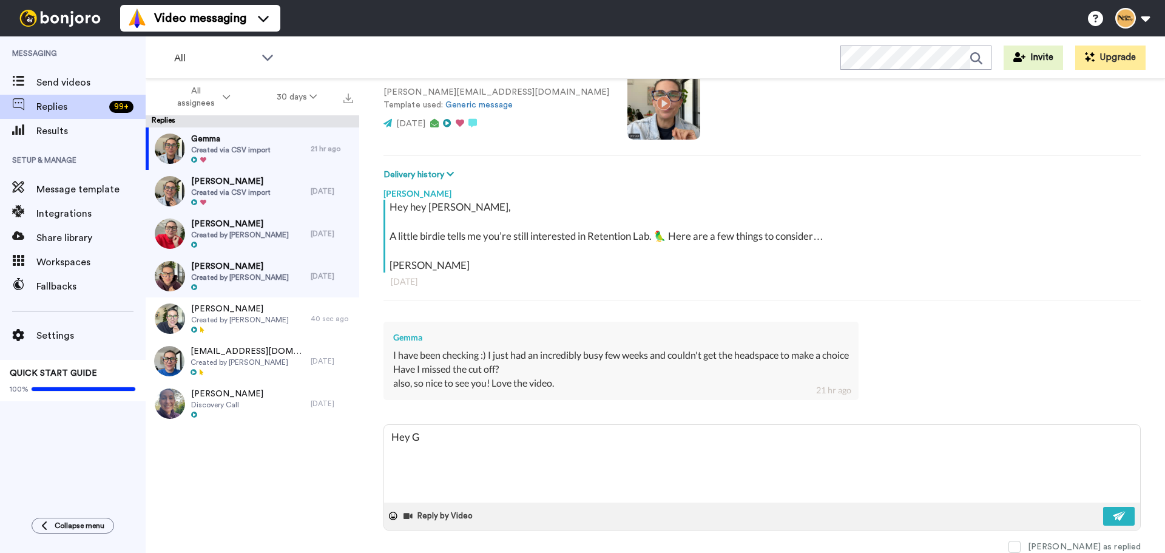
type textarea "Hey Ge"
type textarea "x"
type textarea "Hey Gem"
type textarea "x"
type textarea "Hey Gemm"
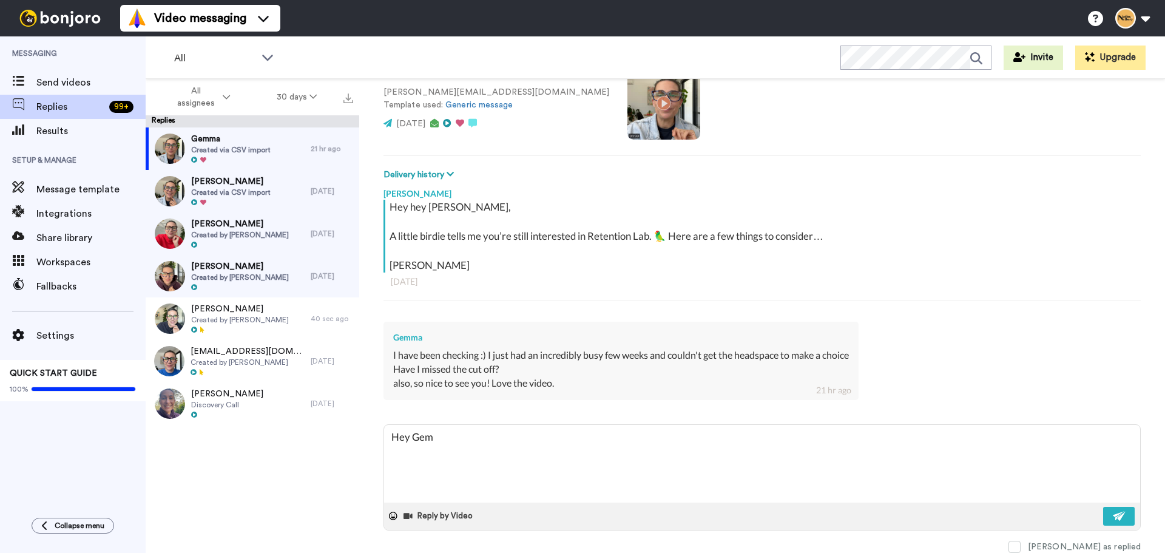
type textarea "x"
type textarea "Hey Gemma"
type textarea "x"
type textarea "Hey Gemma,"
type textarea "x"
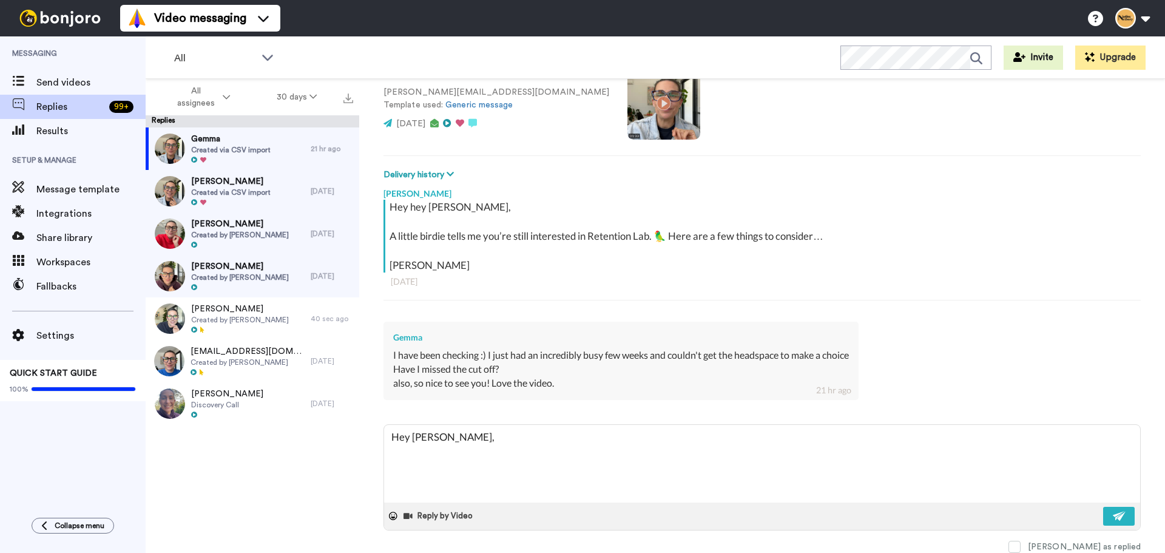
type textarea "Hey Gemma,"
type textarea "x"
type textarea "Hey Gemma,"
type textarea "x"
type textarea "Hey Gemma,"
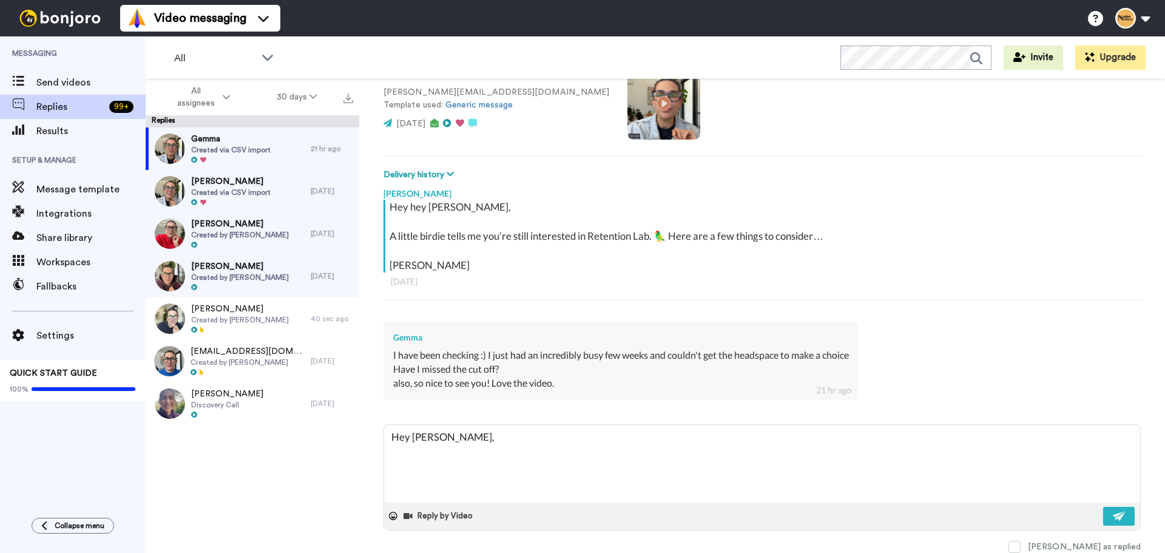
type textarea "x"
type textarea "Hey Gemma,"
type textarea "x"
type textarea "Hey Gemma, I"
type textarea "x"
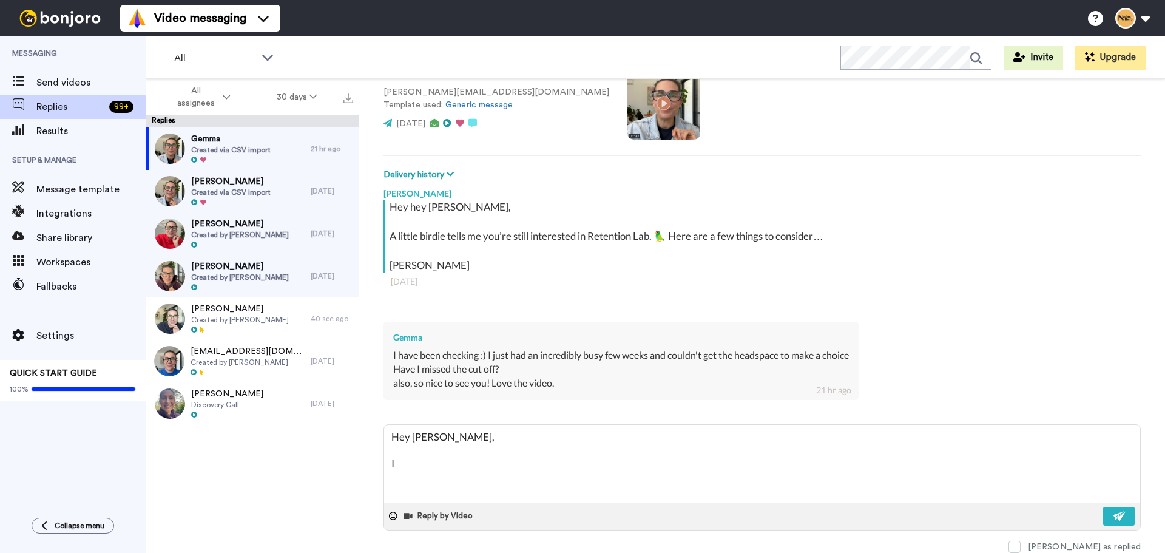
type textarea "Hey Gemma, I"
type textarea "x"
type textarea "Hey Gemma, I k"
type textarea "x"
type textarea "Hey Gemma, I kn"
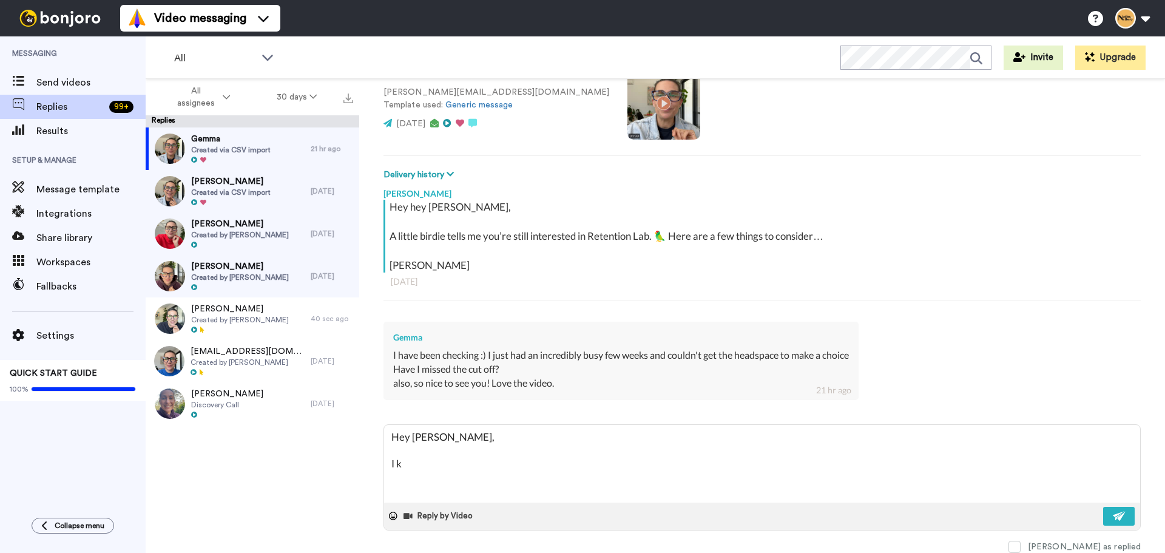
type textarea "x"
type textarea "Hey Gemma, I kno"
type textarea "x"
type textarea "Hey Gemma, I know"
type textarea "x"
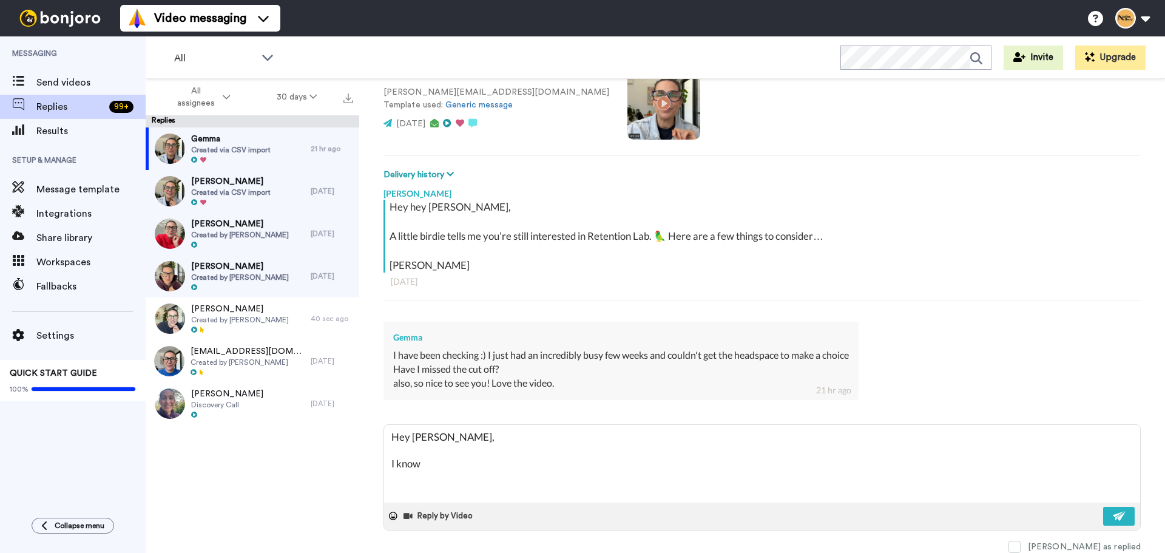
type textarea "Hey Gemma, I know"
type textarea "x"
type textarea "Hey Gemma, I know"
type textarea "x"
type textarea "Hey Gemma, I kno"
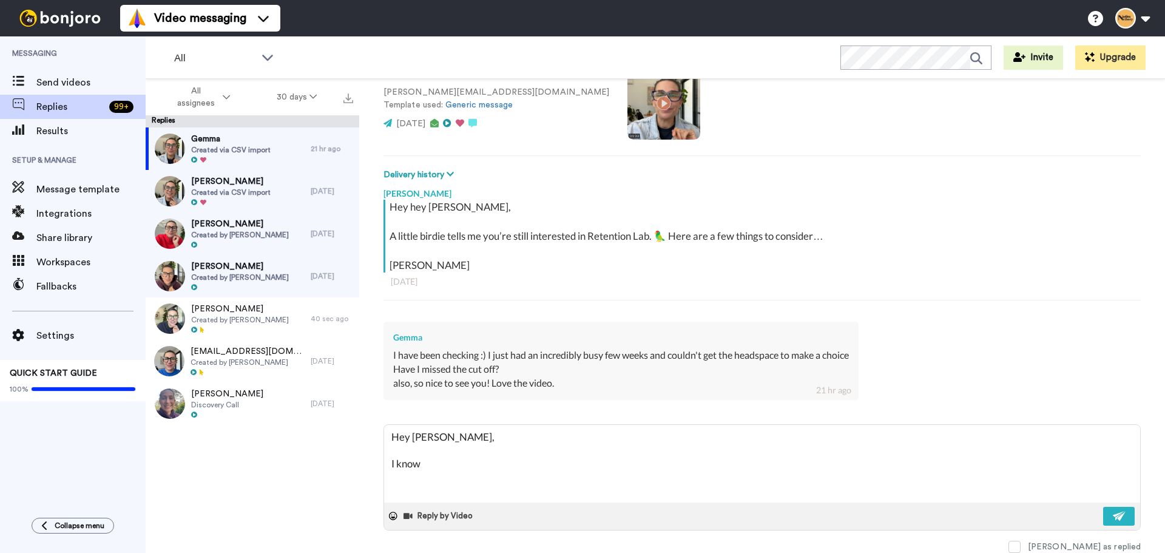
type textarea "x"
type textarea "Hey Gemma, I kn"
type textarea "x"
type textarea "Hey Gemma, I k"
type textarea "x"
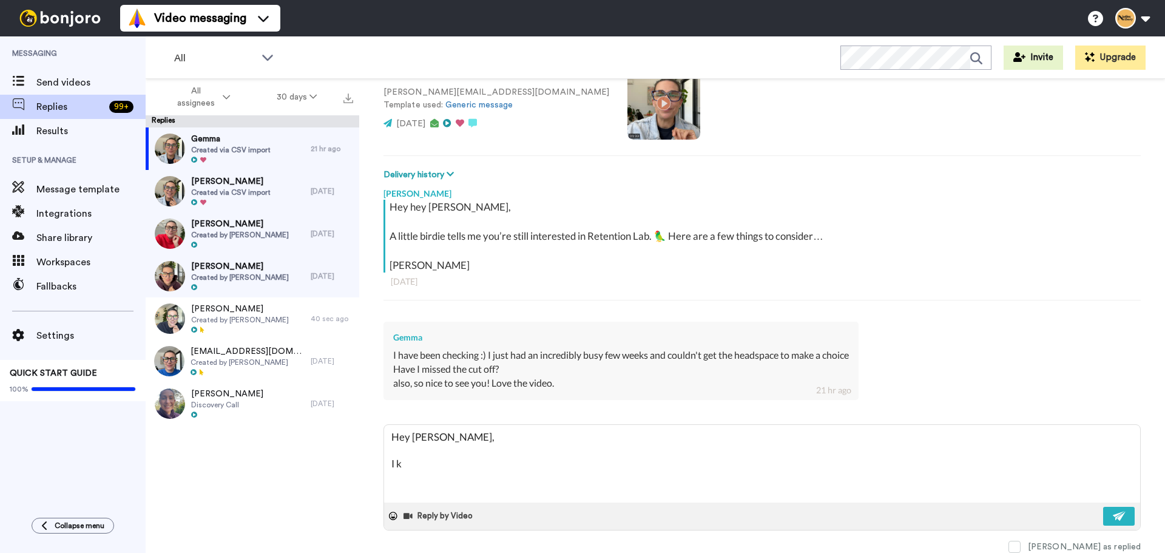
type textarea "Hey Gemma, I"
type textarea "x"
type textarea "Hey Gemma, I"
type textarea "x"
type textarea "Hey Gemma,"
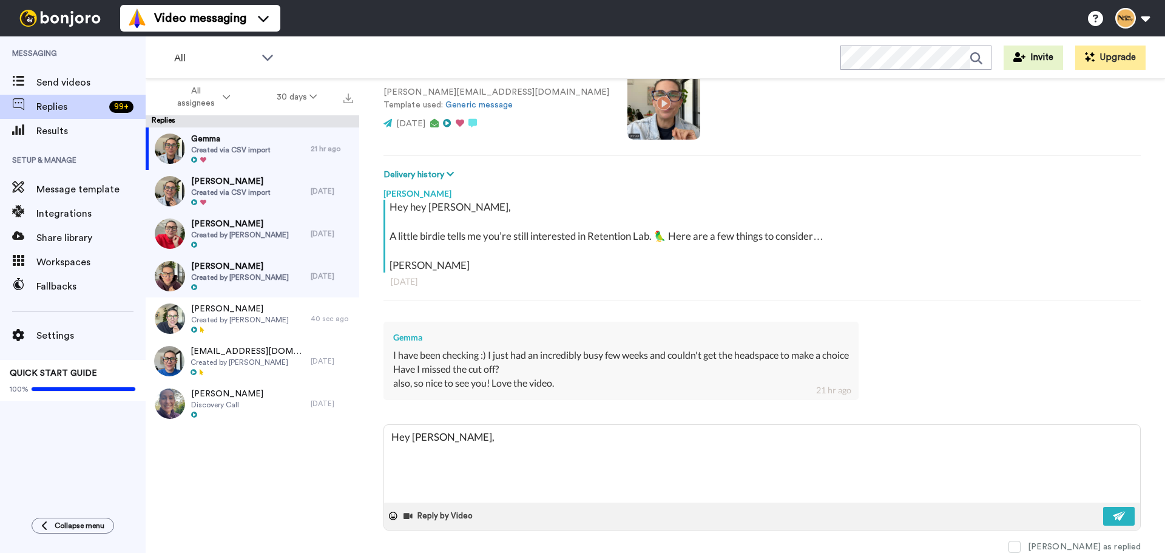
type textarea "x"
type textarea "Hey Gemma, L"
type textarea "x"
type textarea "Hey Gemma, Li"
type textarea "x"
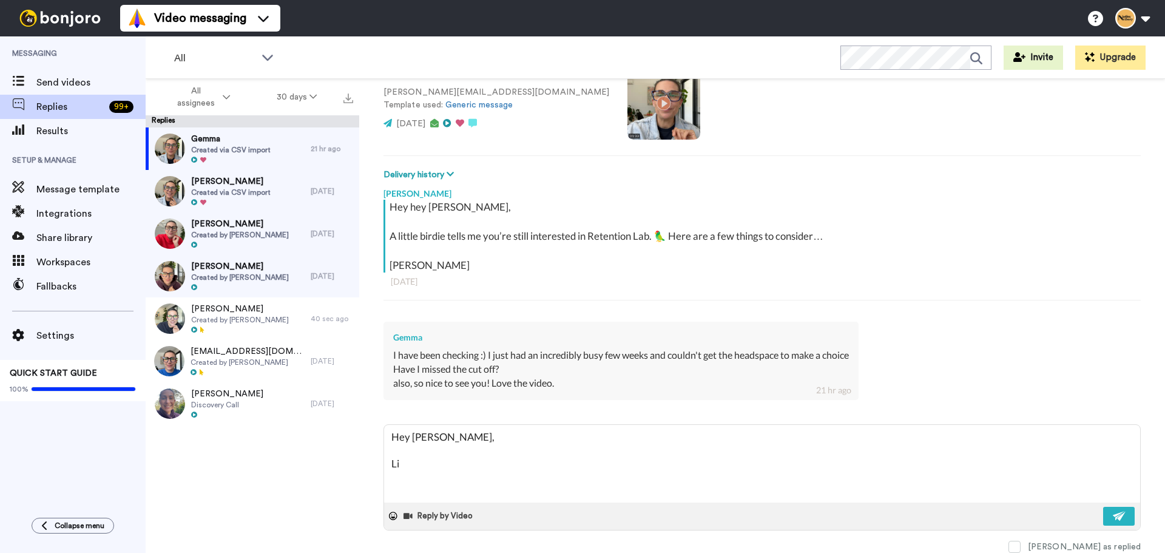
type textarea "Hey Gemma, Lif"
type textarea "x"
type textarea "Hey Gemma, Life"
type textarea "x"
type textarea "Hey Gemma, Life"
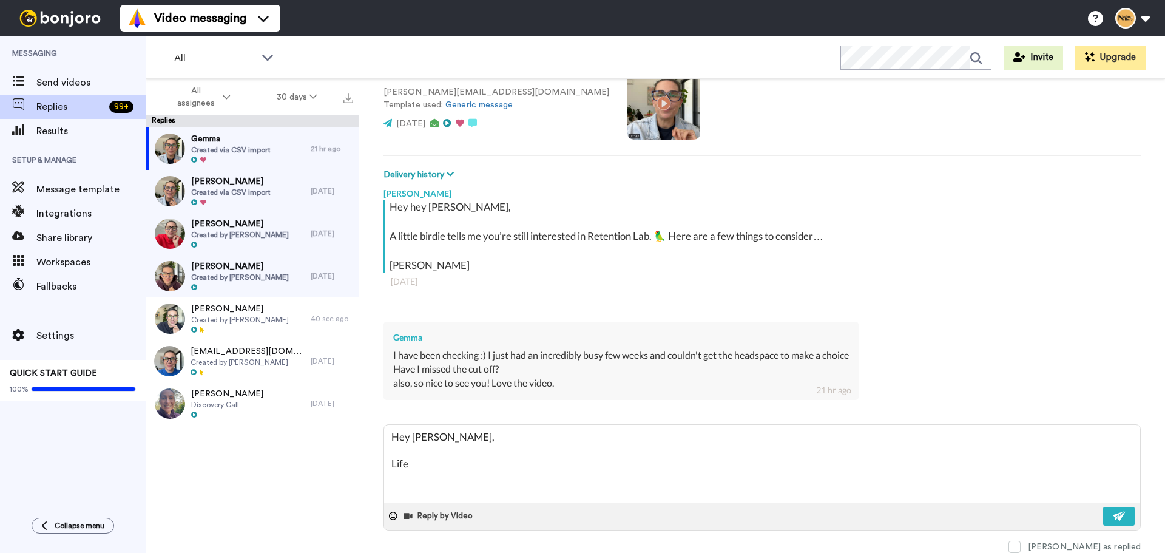
type textarea "x"
type textarea "Hey Gemma, Life l"
type textarea "x"
type textarea "Hey Gemma, Life li"
type textarea "x"
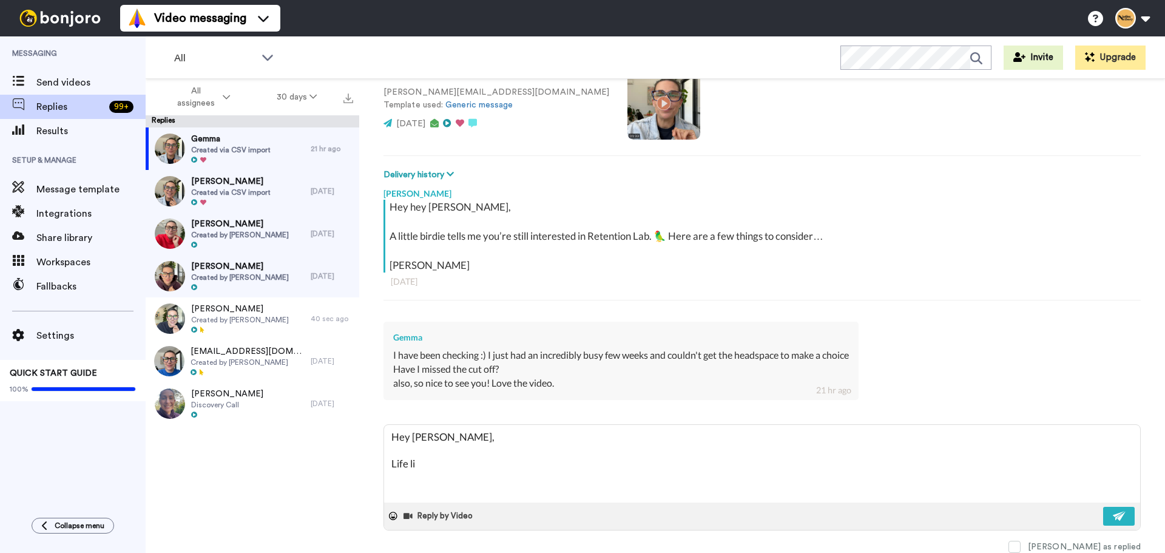
type textarea "Hey Gemma, Life lik"
type textarea "x"
type textarea "Hey Gemma, Life like"
type textarea "x"
type textarea "Hey Gemma, Life likes"
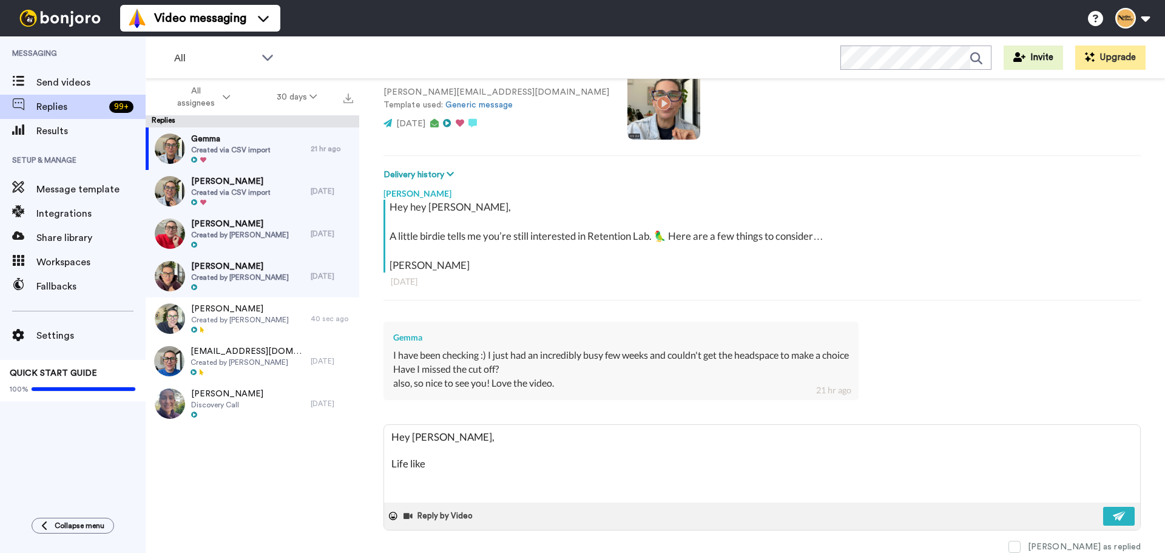
type textarea "x"
type textarea "Hey Gemma, Life likes"
type textarea "x"
type textarea "Hey Gemma, Life likes t"
type textarea "x"
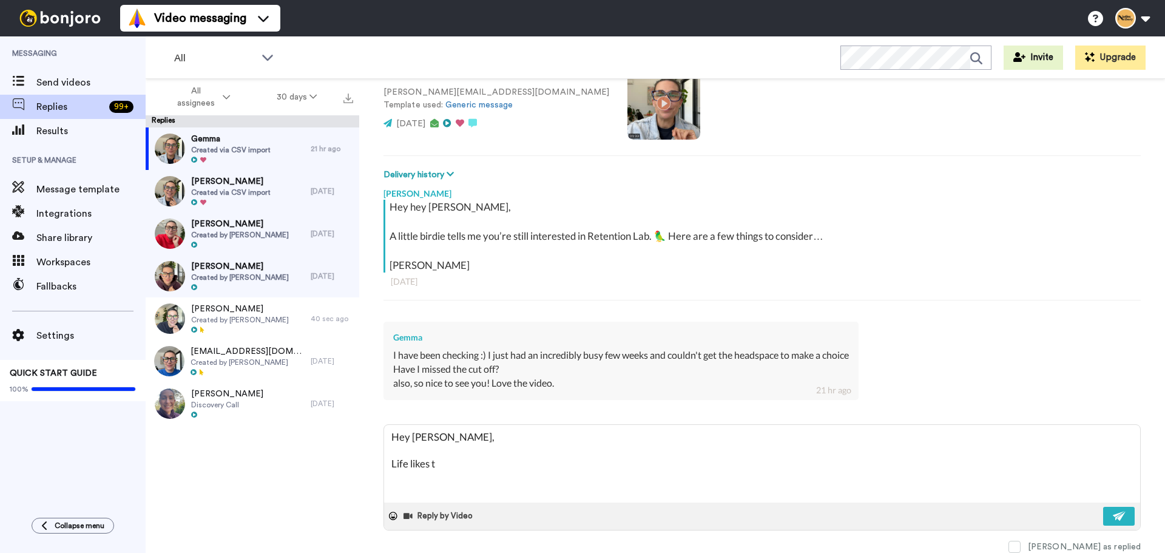
type textarea "Hey Gemma, Life likes to"
type textarea "x"
type textarea "Hey Gemma, Life likes to"
type textarea "x"
type textarea "Hey Gemma, Life likes to l"
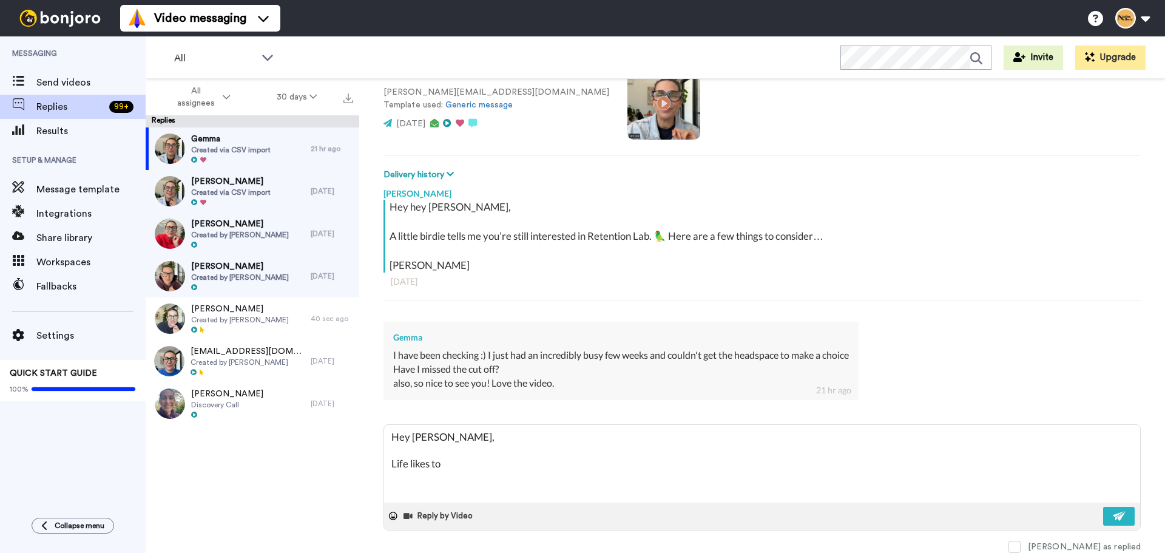
type textarea "x"
type textarea "Hey Gemma, Life likes to li"
type textarea "x"
type textarea "Hey Gemma, Life likes to lif"
type textarea "x"
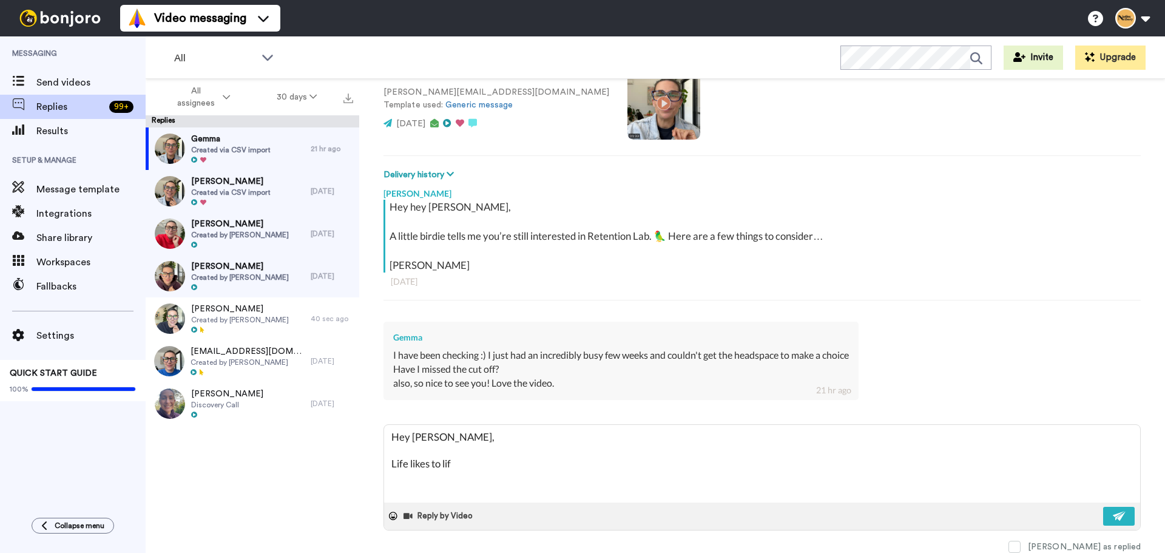
type textarea "Hey Gemma, Life likes to life"
type textarea "x"
type textarea "Hey Gemma, Life likes to life,"
type textarea "x"
type textarea "Hey Gemma, Life likes to life,"
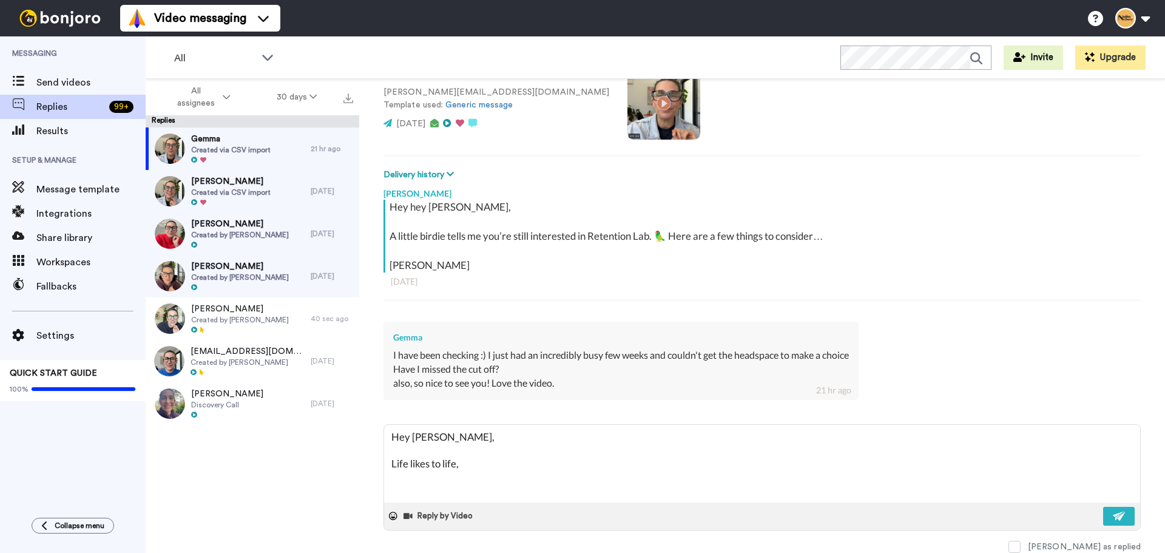
type textarea "x"
type textarea "Hey Gemma, Life likes to life, r"
type textarea "x"
type textarea "Hey Gemma, Life likes to life, ri"
type textarea "x"
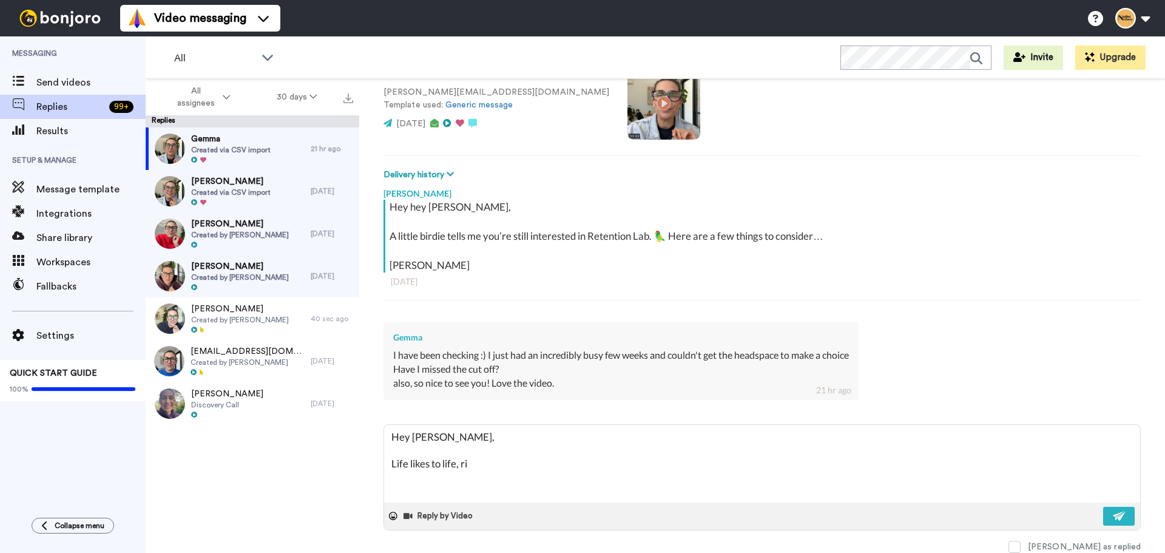
type textarea "Hey Gemma, Life likes to life, rig"
type textarea "x"
type textarea "Hey Gemma, Life likes to life, righ"
type textarea "x"
type textarea "Hey Gemma, Life likes to life, right"
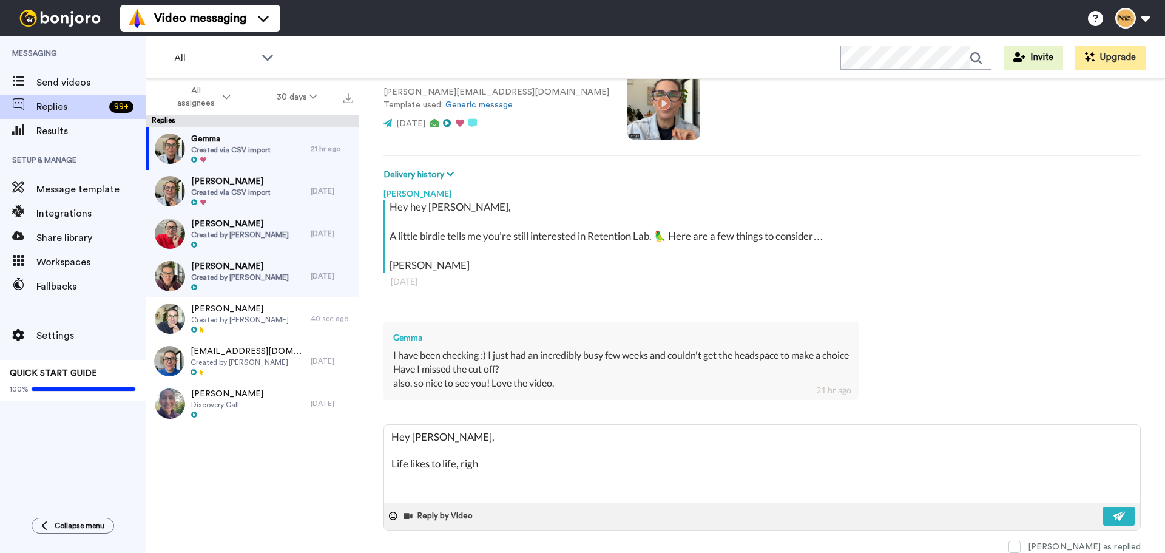
type textarea "x"
type textarea "Hey Gemma, Life likes to life, right?"
type textarea "x"
type textarea "Hey Gemma, Life likes to life, right?"
type textarea "x"
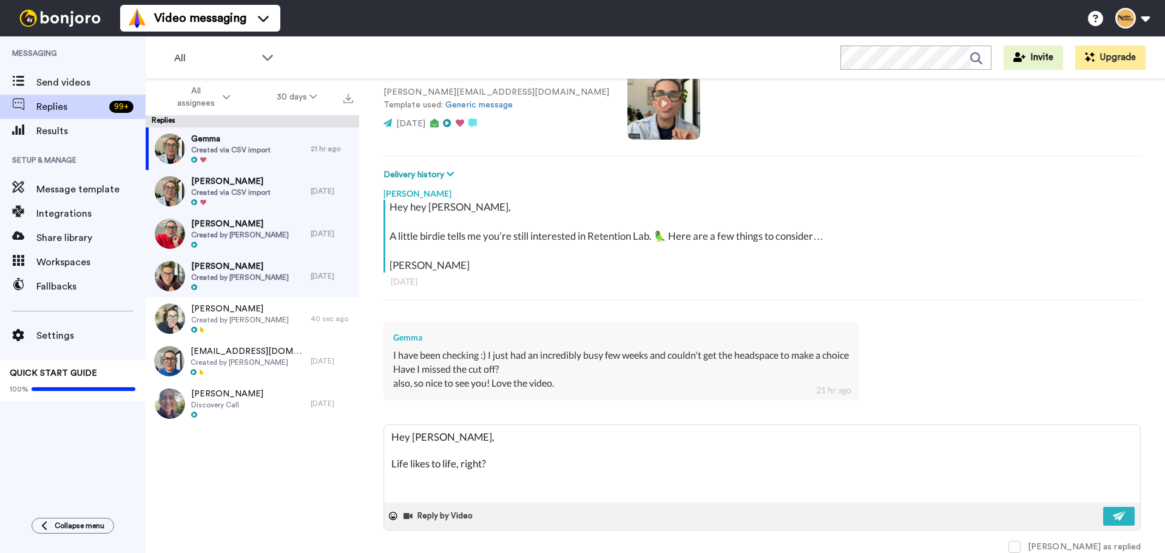
type textarea "Hey Gemma, Life likes to life, right? ;"
type textarea "x"
type textarea "Hey Gemma, Life likes to life, right? ;-"
type textarea "x"
type textarea "Hey Gemma, Life likes to life, right? ;-)"
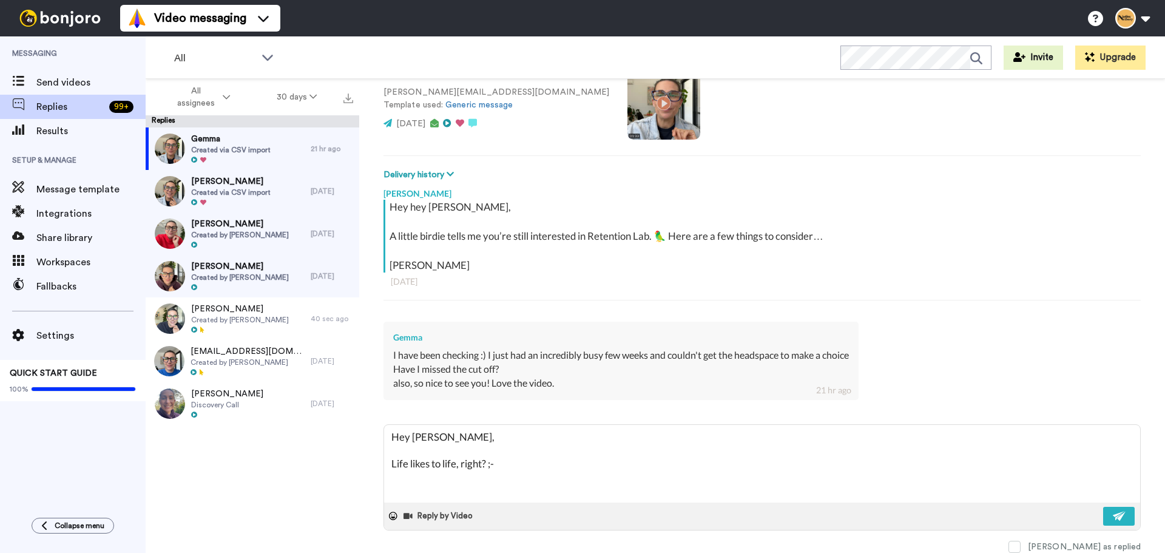
type textarea "x"
type textarea "Hey Gemma, Life likes to life, right? ;-)"
type textarea "x"
type textarea "Hey Gemma, Life likes to life, right? ;-) I"
type textarea "x"
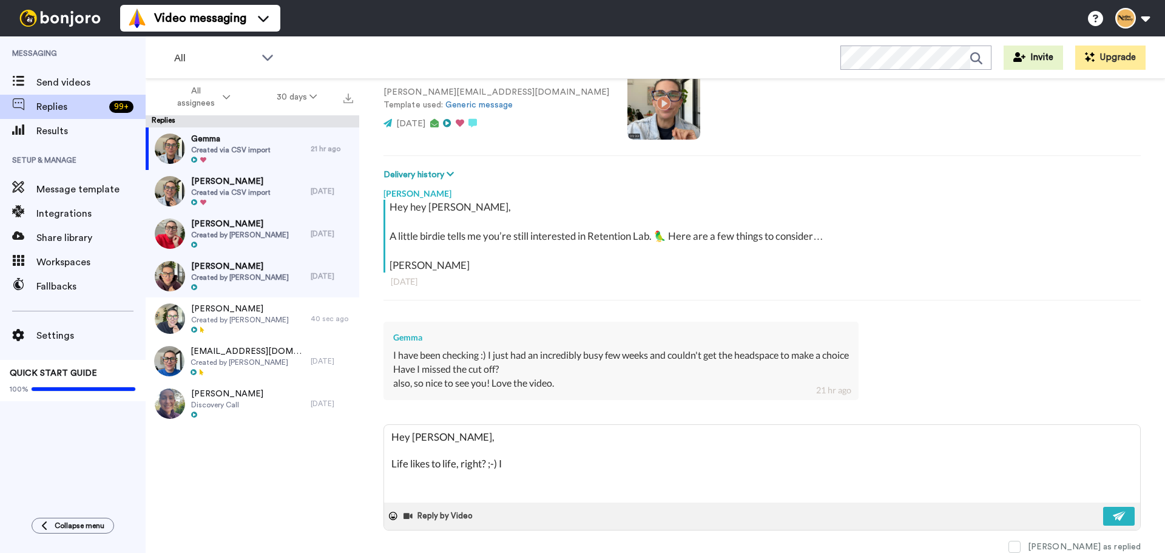
type textarea "Hey Gemma, Life likes to life, right? ;-) I"
type textarea "x"
type textarea "Hey Gemma, Life likes to life, right? ;-) I c"
type textarea "x"
type textarea "Hey Gemma, Life likes to life, right? ;-) I ca"
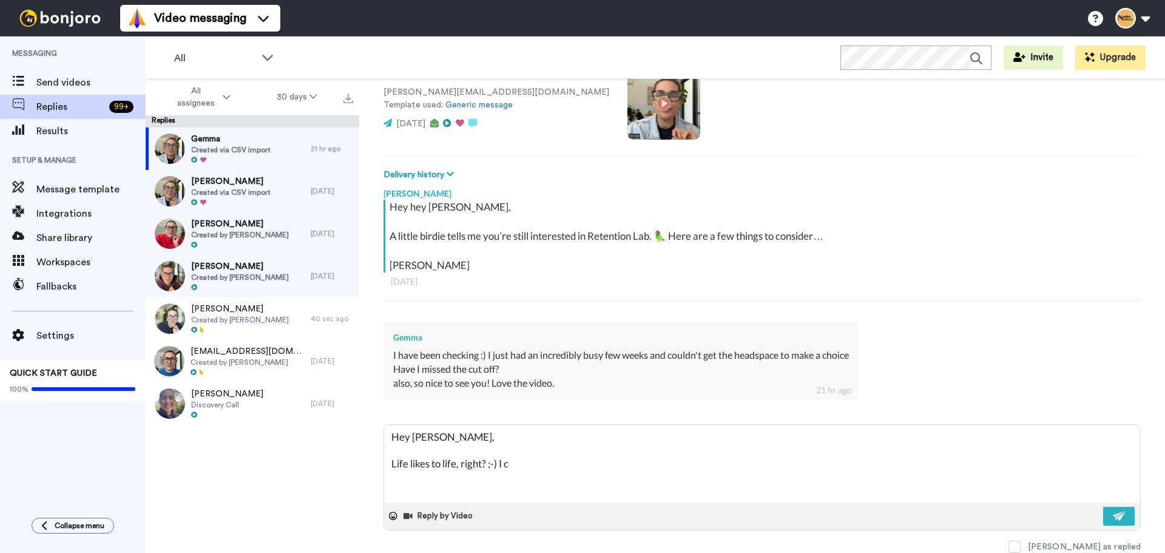
type textarea "x"
type textarea "Hey Gemma, Life likes to life, right? ;-) I can"
type textarea "x"
type textarea "Hey Gemma, Life likes to life, right? ;-) I can"
type textarea "x"
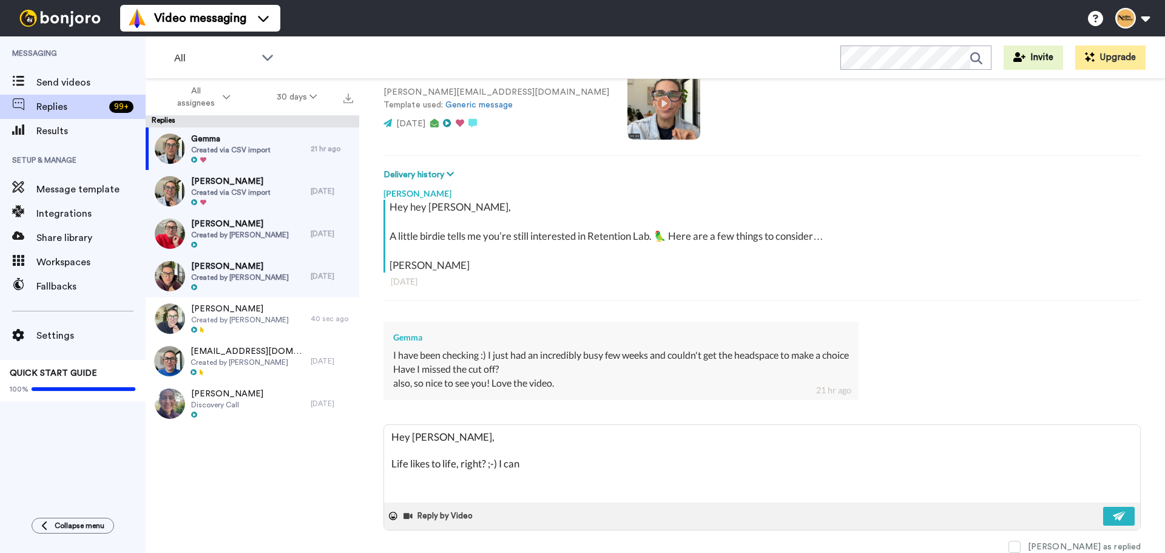
type textarea "Hey Gemma, Life likes to life, right? ;-) I can 1"
type textarea "x"
type textarea "Hey Gemma, Life likes to life, right? ;-) I can 10"
type textarea "x"
type textarea "Hey Gemma, Life likes to life, right? ;-) I can 100"
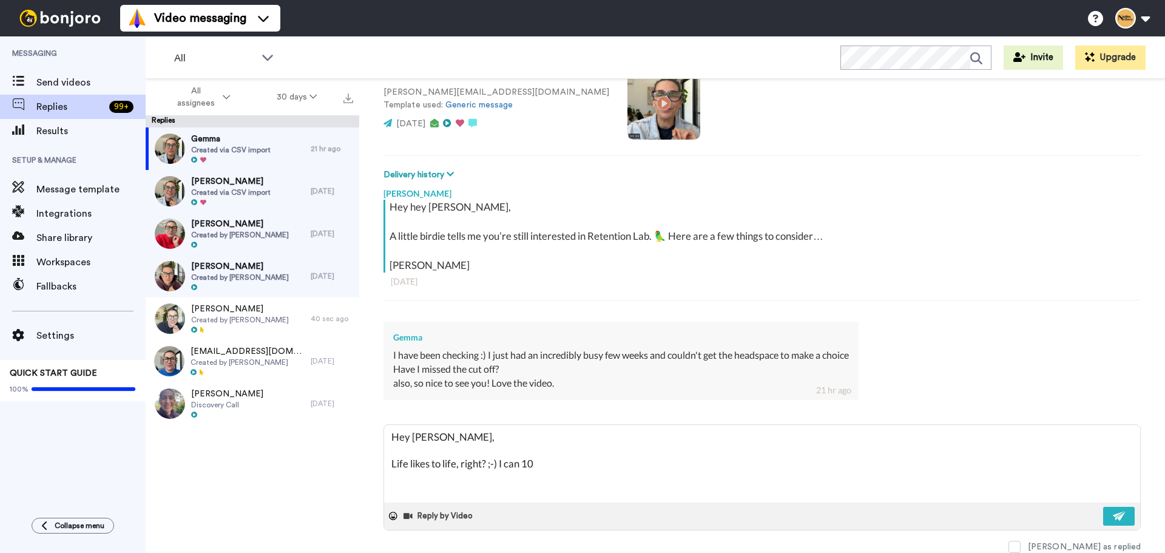
type textarea "x"
type textarea "Hey Gemma, Life likes to life, right? ;-) I can 100%"
type textarea "x"
type textarea "Hey Gemma, Life likes to life, right? ;-) I can 100%"
type textarea "x"
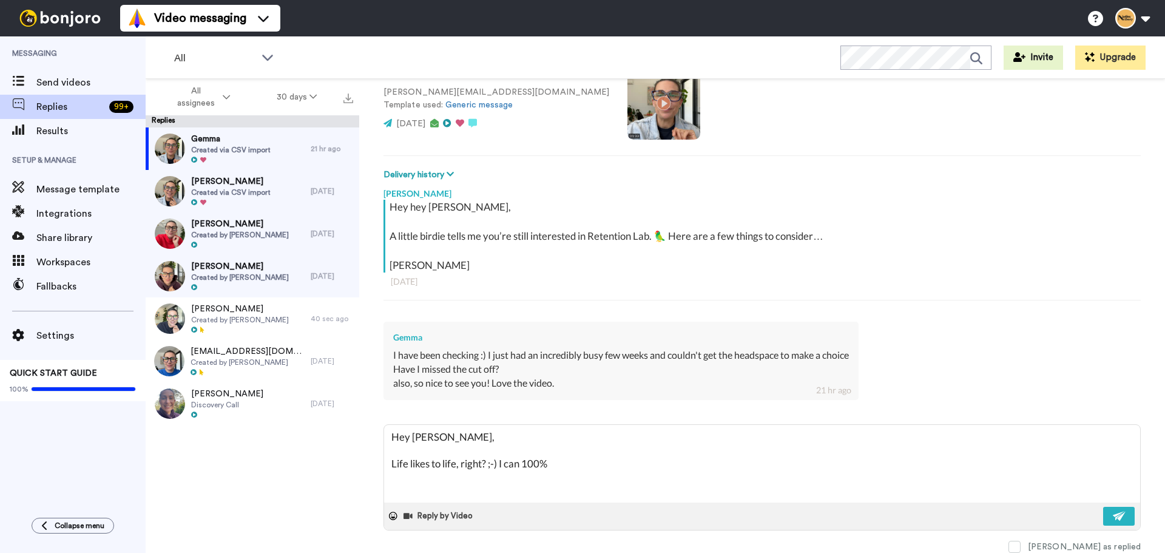
type textarea "Hey Gemma, Life likes to life, right? ;-) I can 100% r"
type textarea "x"
type textarea "Hey Gemma, Life likes to life, right? ;-) I can 100% re"
type textarea "x"
type textarea "Hey Gemma, Life likes to life, right? ;-) I can 100% rel"
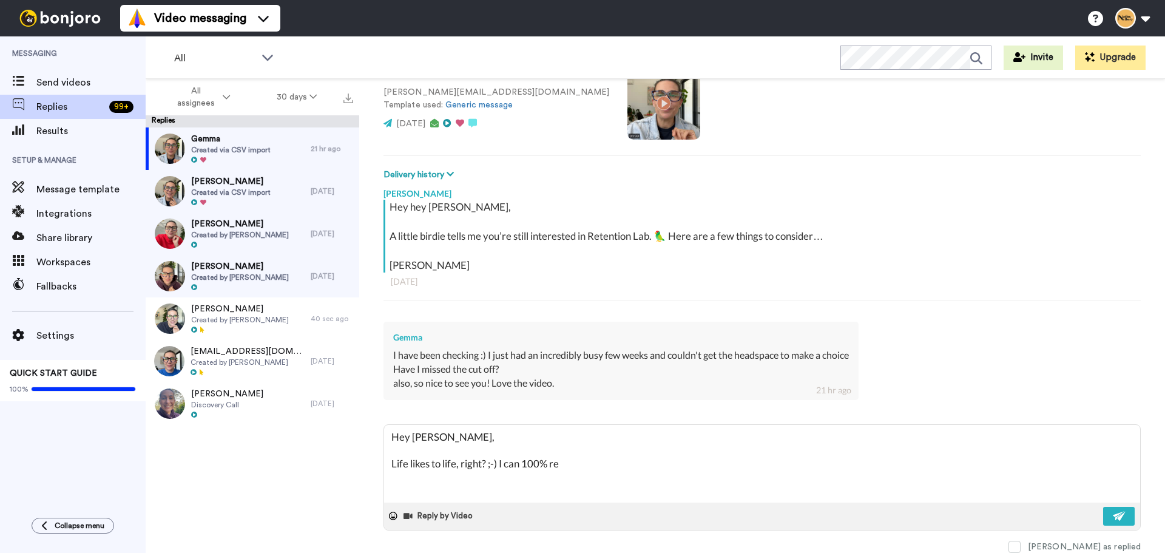
type textarea "x"
type textarea "Hey Gemma, Life likes to life, right? ;-) I can 100% rela"
type textarea "x"
type textarea "Hey Gemma, Life likes to life, right? ;-) I can 100% relat"
type textarea "x"
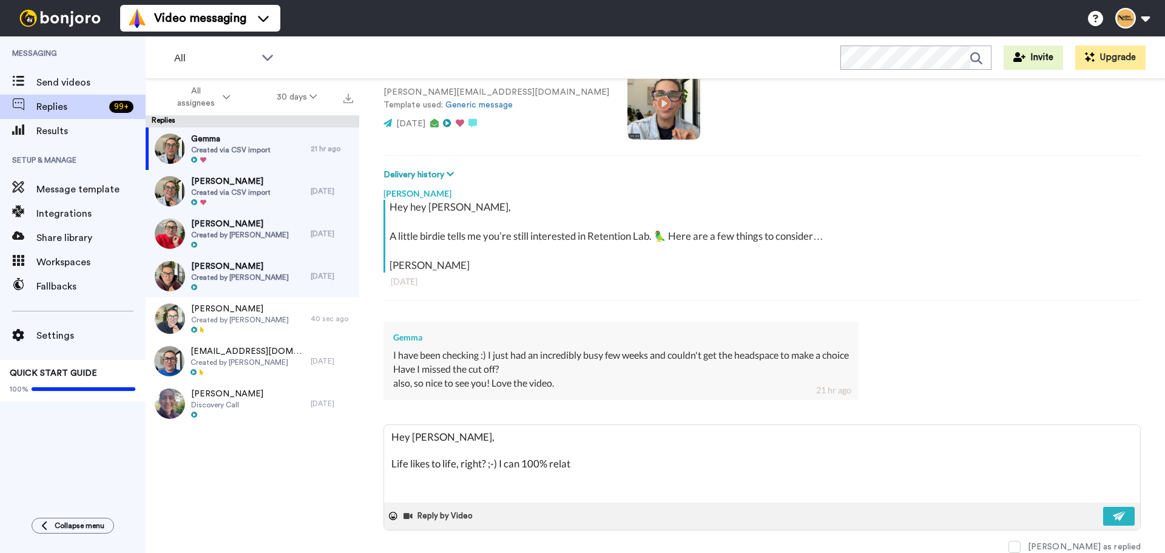
type textarea "Hey Gemma, Life likes to life, right? ;-) I can 100% relate"
type textarea "x"
type textarea "Hey Gemma, Life likes to life, right? ;-) I can 100% relate!"
type textarea "x"
type textarea "Hey Gemma, Life likes to life, right? ;-) I can 100% relate!"
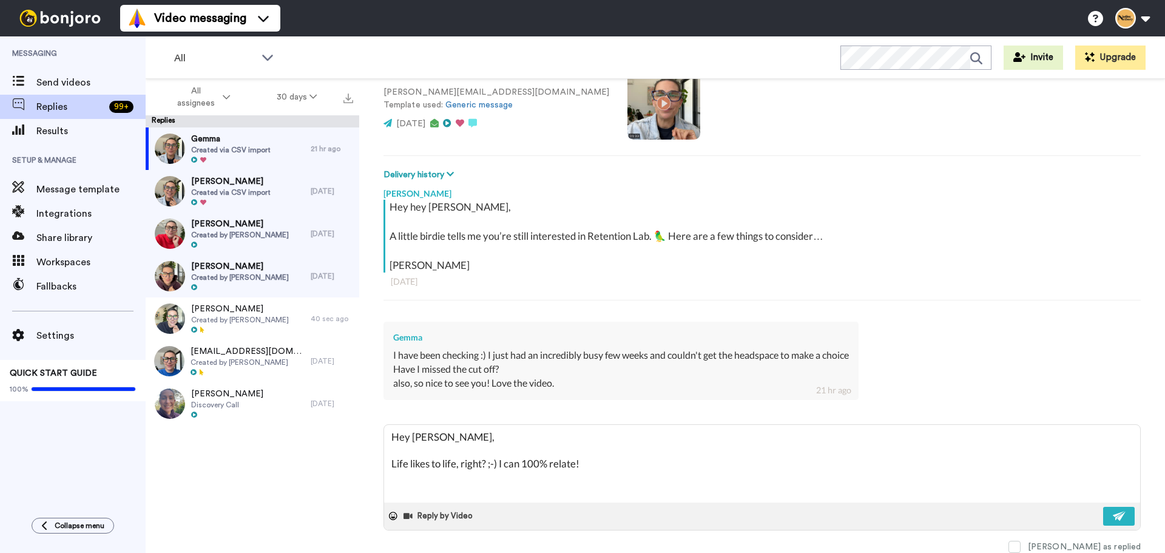
type textarea "x"
type textarea "Hey Gemma, Life likes to life, right? ;-) I can 100% relate!"
type textarea "x"
type textarea "Hey Gemma, Life likes to life, right? ;-) I can 100% relate!"
type textarea "x"
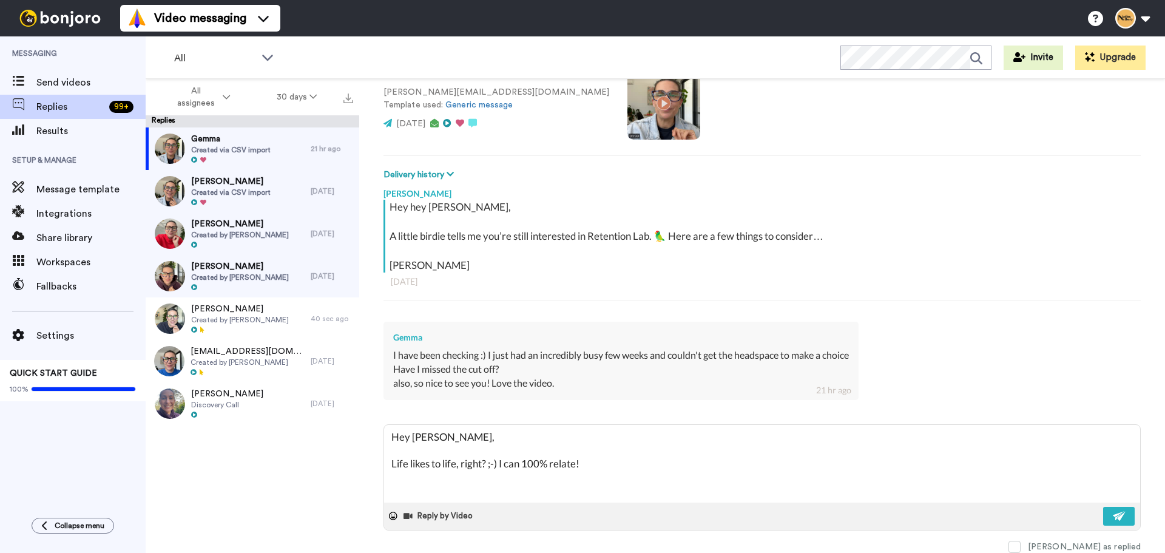
type textarea "Hey Gemma, Life likes to life, right? ;-) I can 100% relate!"
type textarea "x"
type textarea "Hey Gemma, Life likes to life, right? ;-) I can 100% relate!"
type textarea "x"
type textarea "Hey Gemma, Life likes to life, right? ;-) I can 100% relate!"
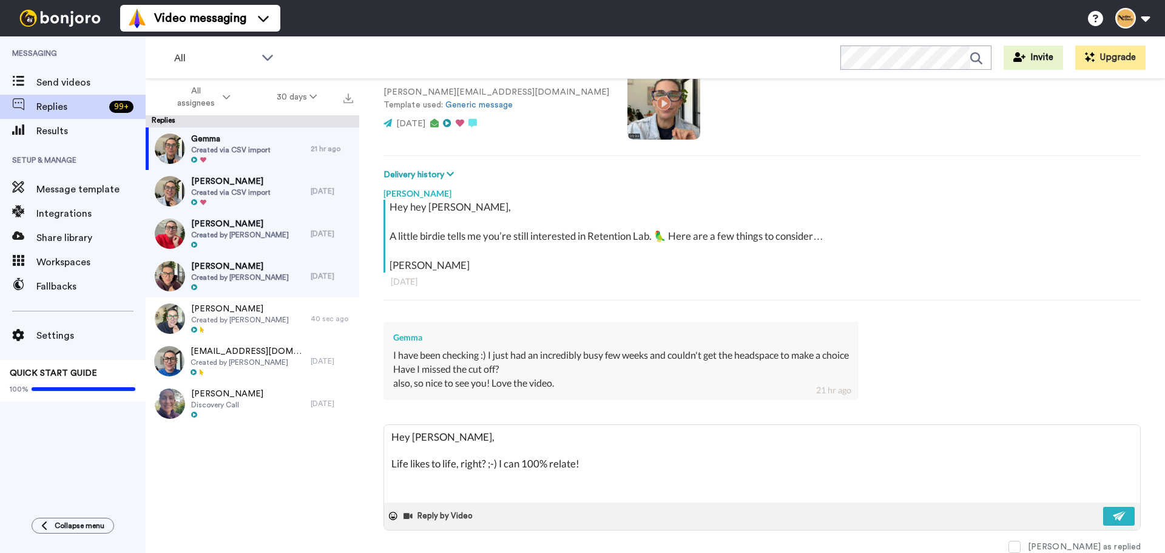
type textarea "x"
type textarea "Hey Gemma, Life likes to life, right? ;-) I can 100% relate! Y"
type textarea "x"
type textarea "Hey Gemma, Life likes to life, right? ;-) I can 100% relate! Yu"
type textarea "x"
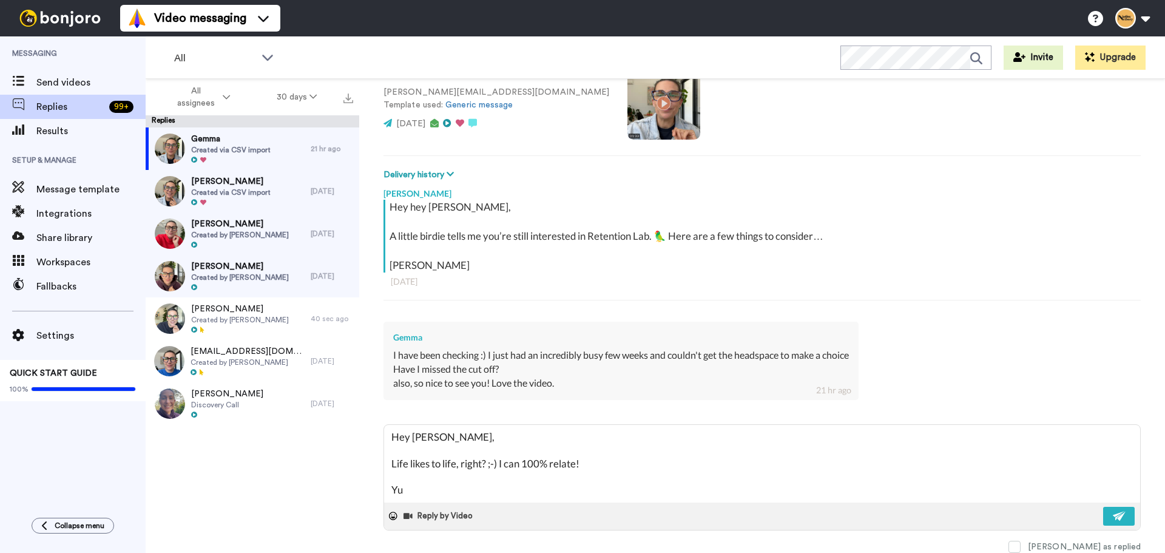
type textarea "Hey Gemma, Life likes to life, right? ;-) I can 100% relate! Yu"
type textarea "x"
type textarea "Hey Gemma, Life likes to life, right? ;-) I can 100% relate! Yu"
type textarea "x"
type textarea "Hey Gemma, Life likes to life, right? ;-) I can 100% relate! Y"
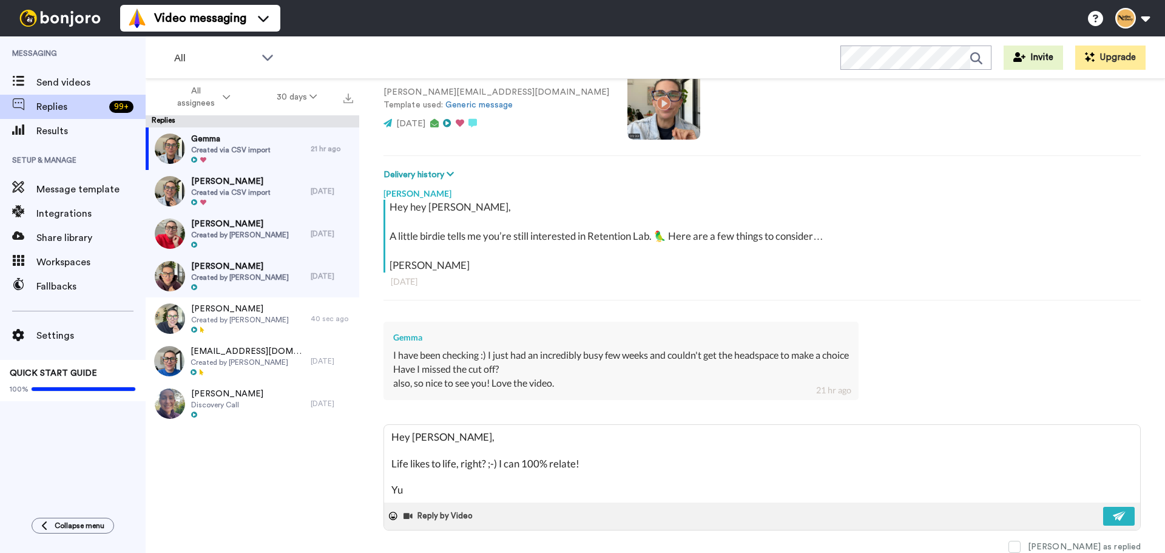
type textarea "x"
type textarea "Hey Gemma, Life likes to life, right? ;-) I can 100% relate! Yo"
type textarea "x"
type textarea "Hey Gemma, Life likes to life, right? ;-) I can 100% relate! You"
type textarea "x"
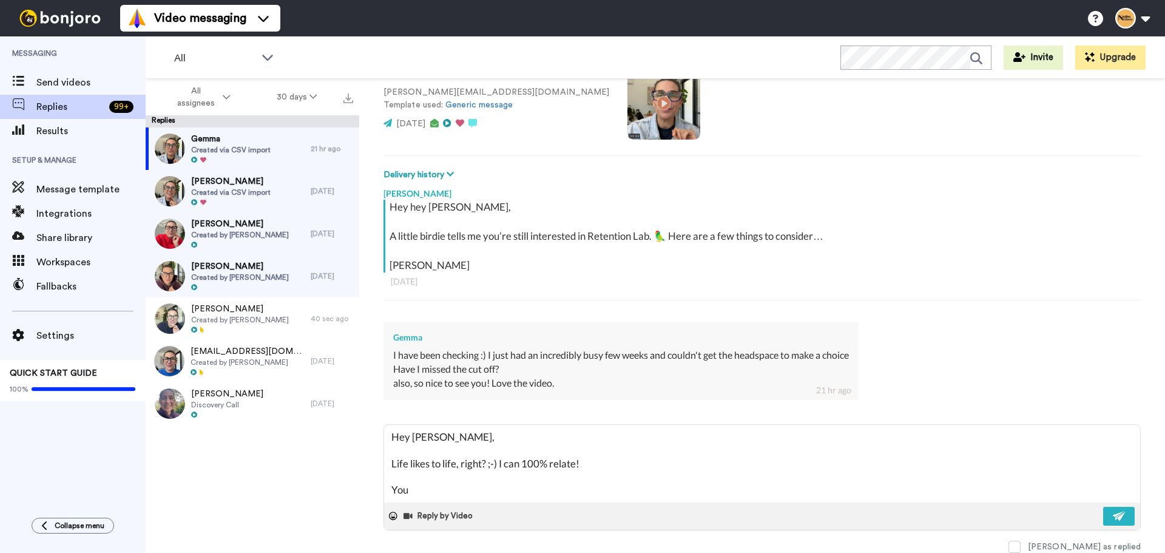
type textarea "Hey Gemma, Life likes to life, right? ;-) I can 100% relate! You"
type textarea "x"
type textarea "Hey Gemma, Life likes to life, right? ;-) I can 100% relate! You m"
type textarea "x"
type textarea "Hey Gemma, Life likes to life, right? ;-) I can 100% relate! You mi"
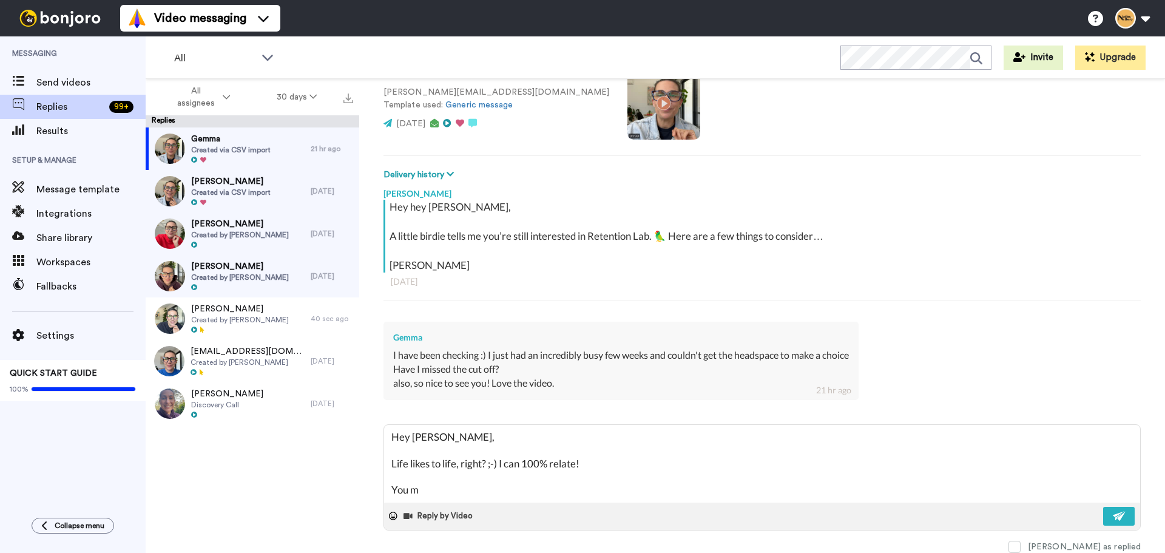
type textarea "x"
type textarea "Hey Gemma, Life likes to life, right? ;-) I can 100% relate! You mis"
type textarea "x"
type textarea "Hey Gemma, Life likes to life, right? ;-) I can 100% relate! You miss"
type textarea "x"
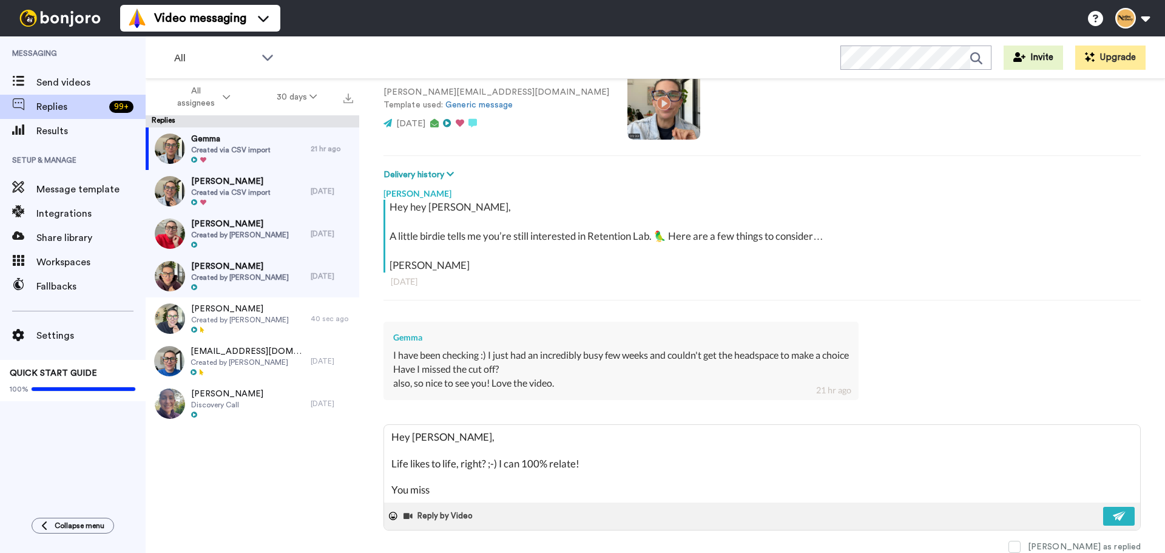
type textarea "Hey Gemma, Life likes to life, right? ;-) I can 100% relate! You misse"
type textarea "x"
type textarea "Hey Gemma, Life likes to life, right? ;-) I can 100% relate! You missed"
type textarea "x"
type textarea "Hey Gemma, Life likes to life, right? ;-) I can 100% relate! You missed"
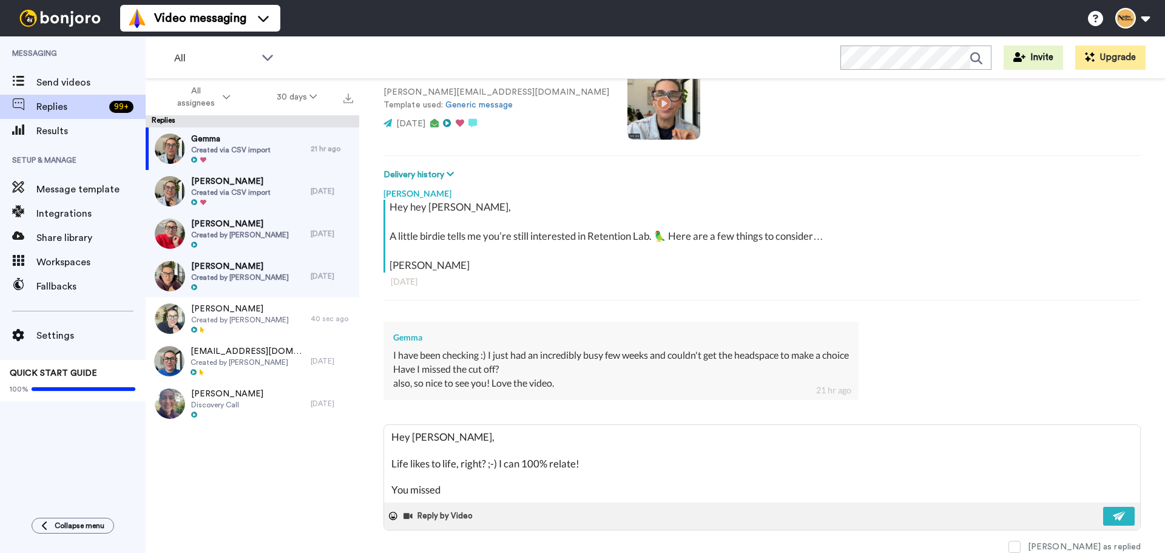
type textarea "x"
type textarea "Hey Gemma, Life likes to life, right? ;-) I can 100% relate! You missed t"
type textarea "x"
type textarea "Hey Gemma, Life likes to life, right? ;-) I can 100% relate! You missed th"
type textarea "x"
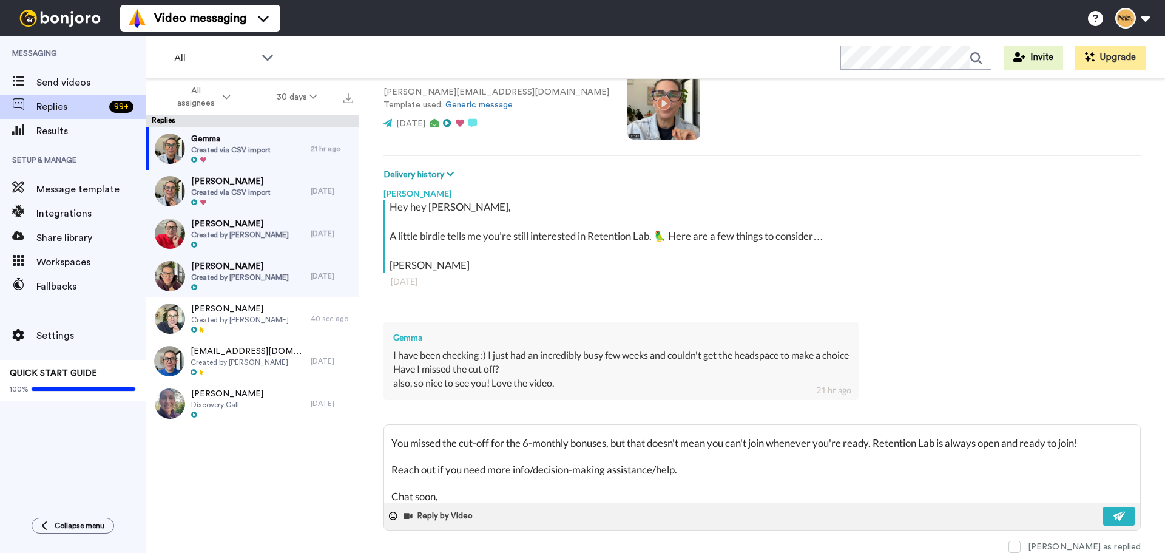
scroll to position [60, 0]
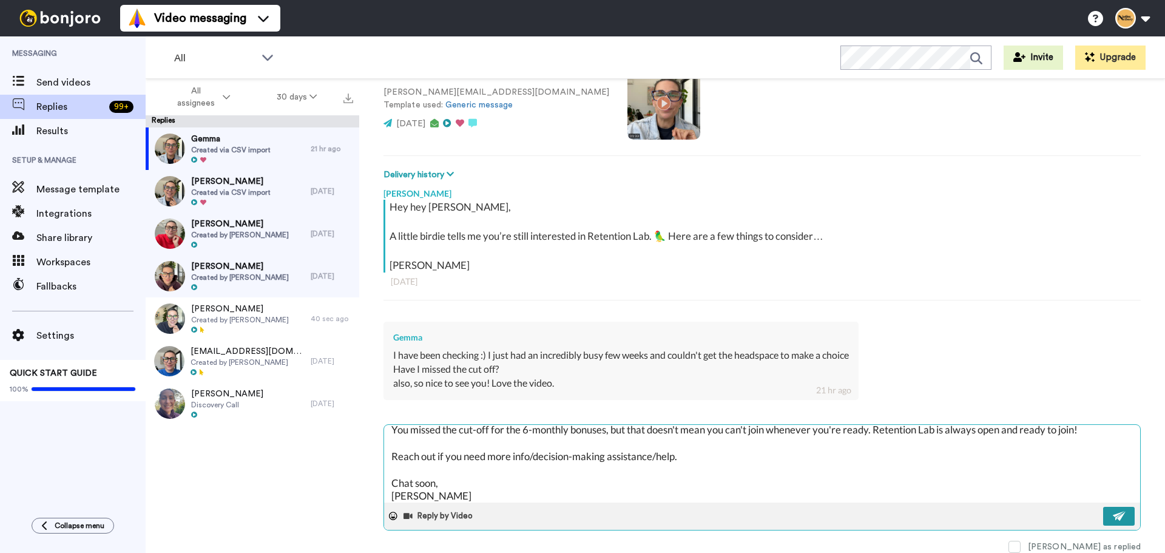
click at [1119, 525] on button at bounding box center [1119, 516] width 32 height 19
